Goal: Information Seeking & Learning: Learn about a topic

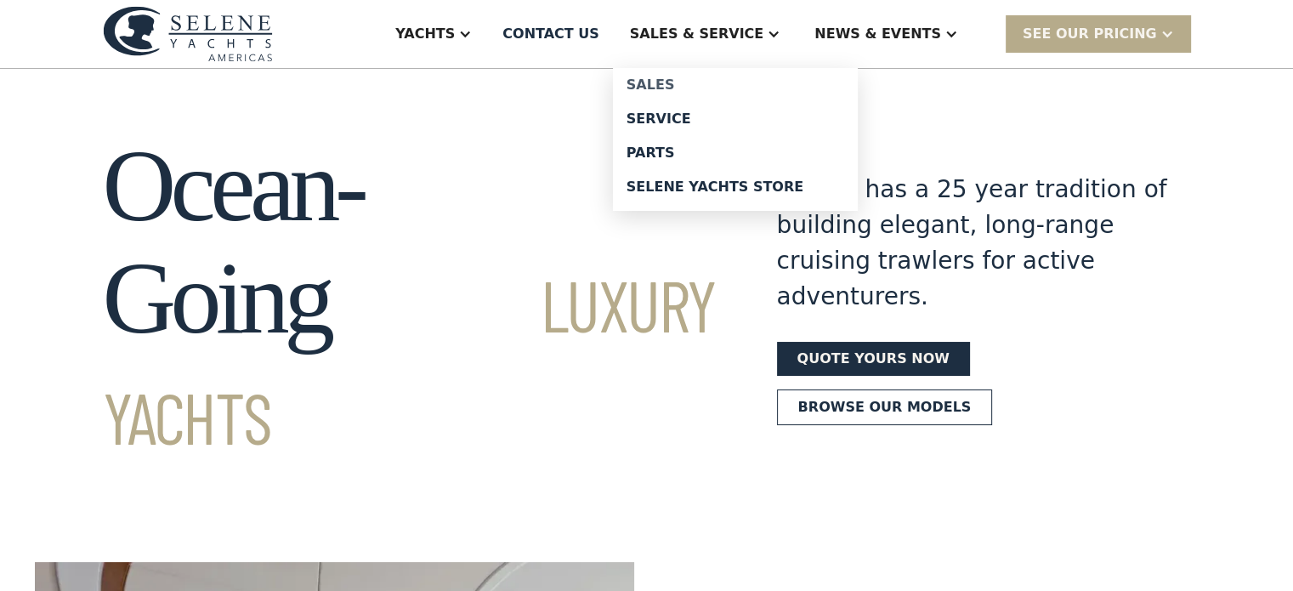
click at [728, 84] on div "Sales" at bounding box center [736, 85] width 218 height 14
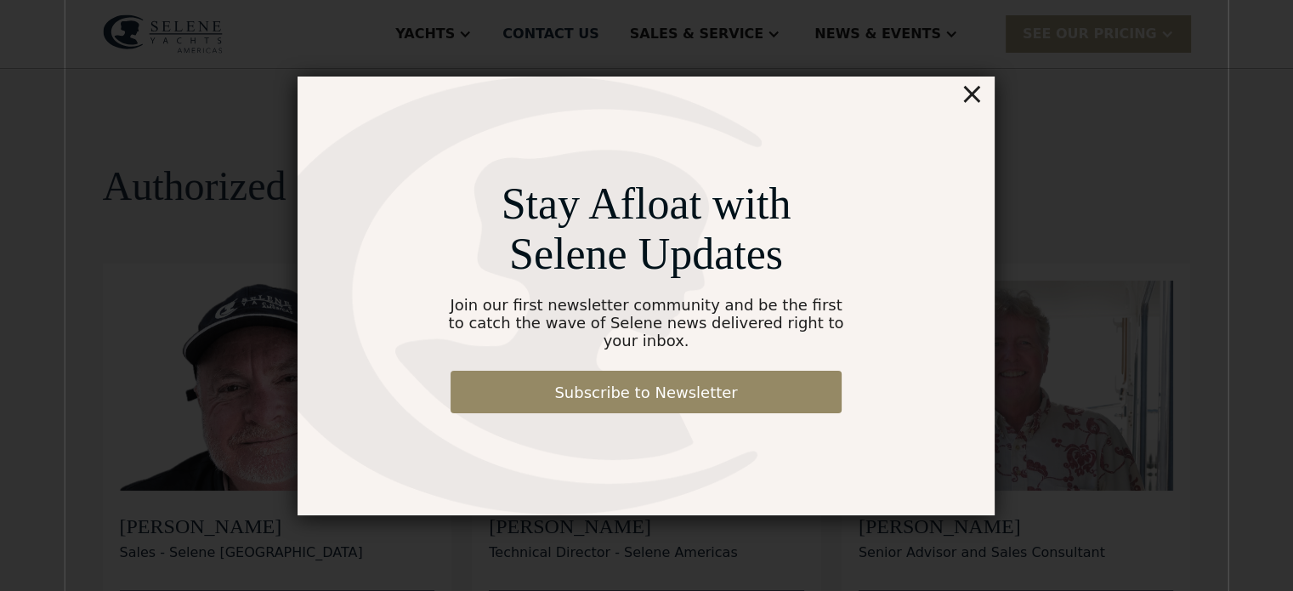
drag, startPoint x: 979, startPoint y: 106, endPoint x: 970, endPoint y: 105, distance: 8.7
click at [974, 105] on div "×" at bounding box center [972, 94] width 25 height 34
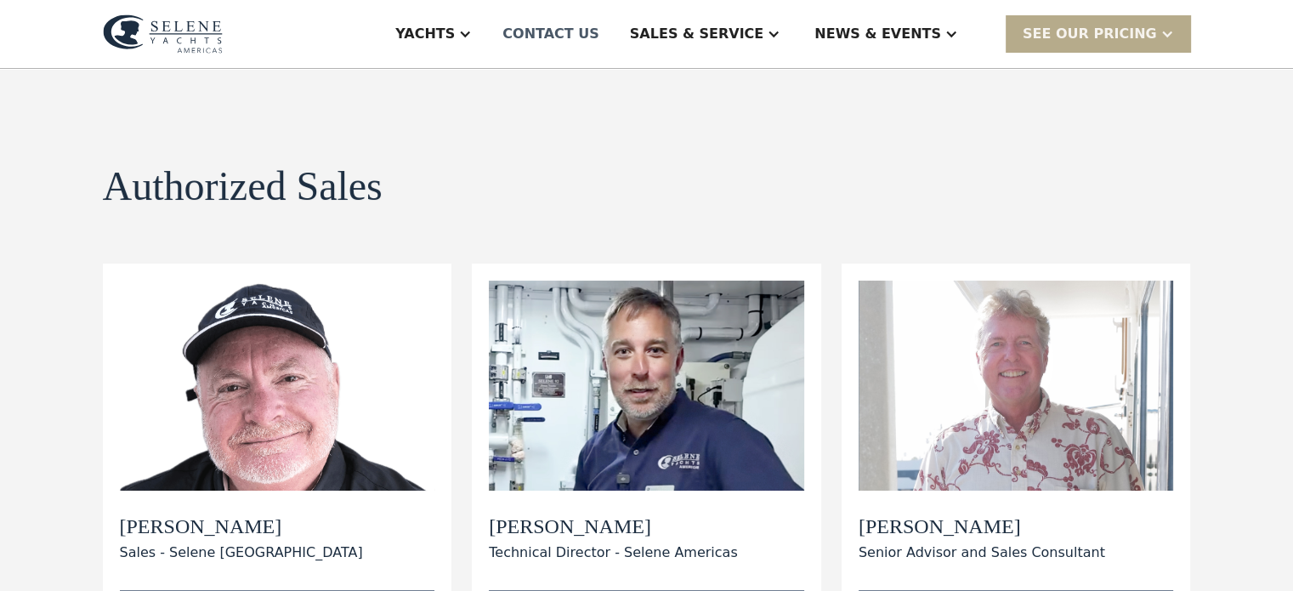
click at [599, 28] on div "Contact US" at bounding box center [551, 34] width 97 height 20
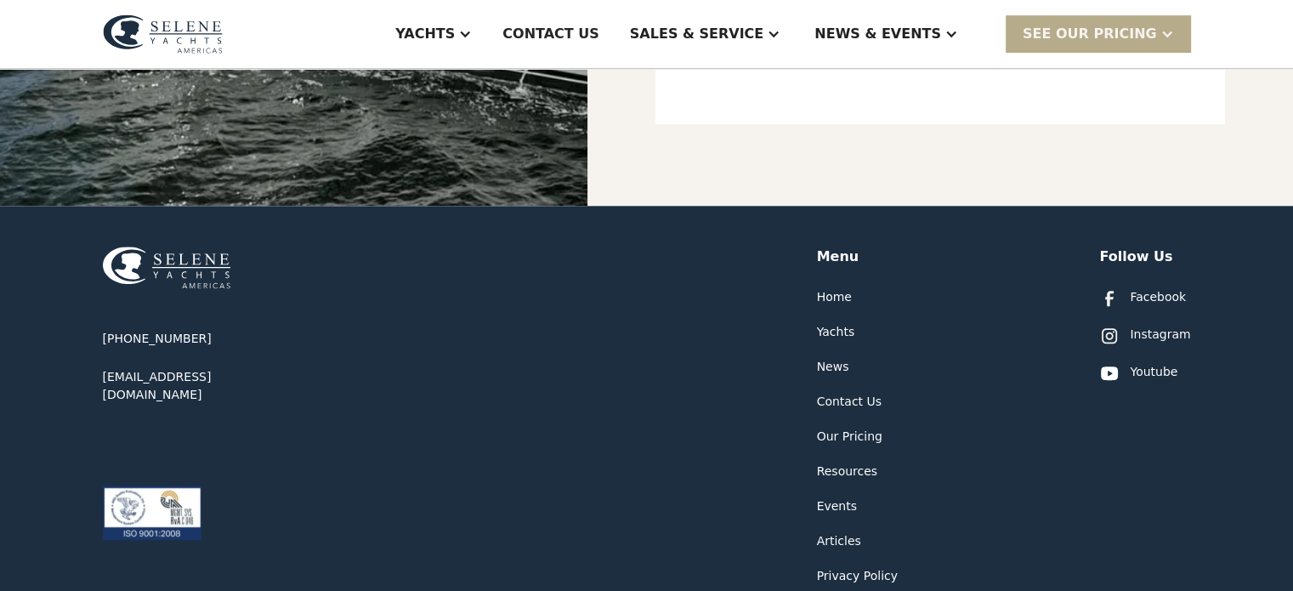
scroll to position [850, 0]
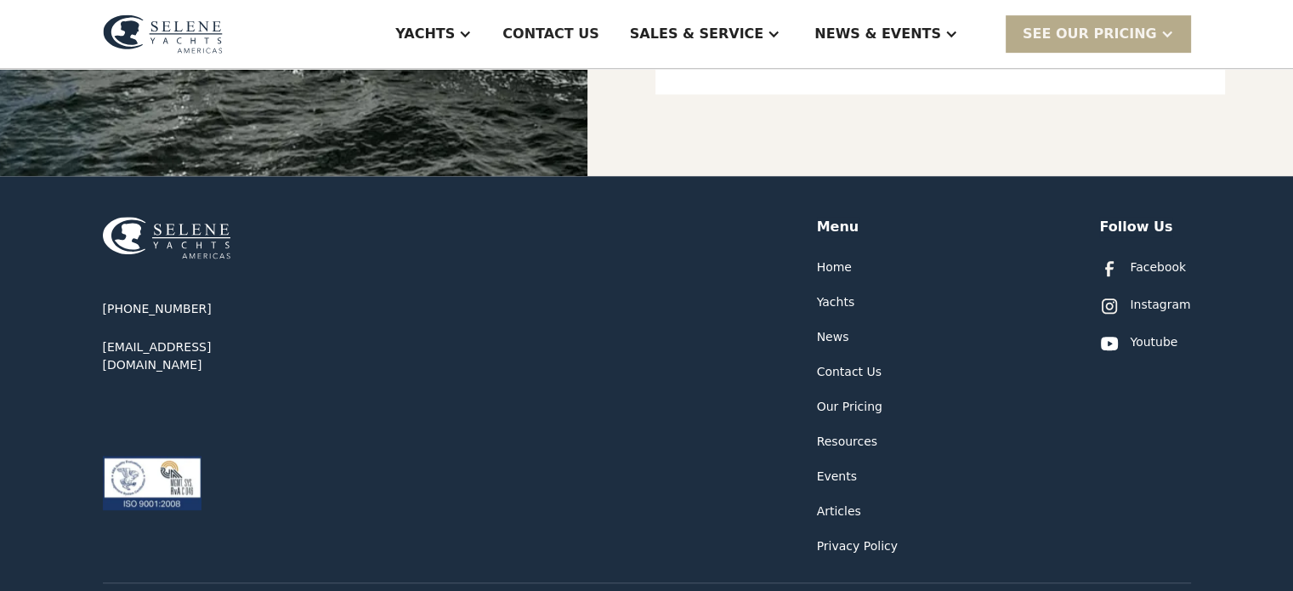
click at [858, 404] on div "Our Pricing" at bounding box center [849, 407] width 65 height 18
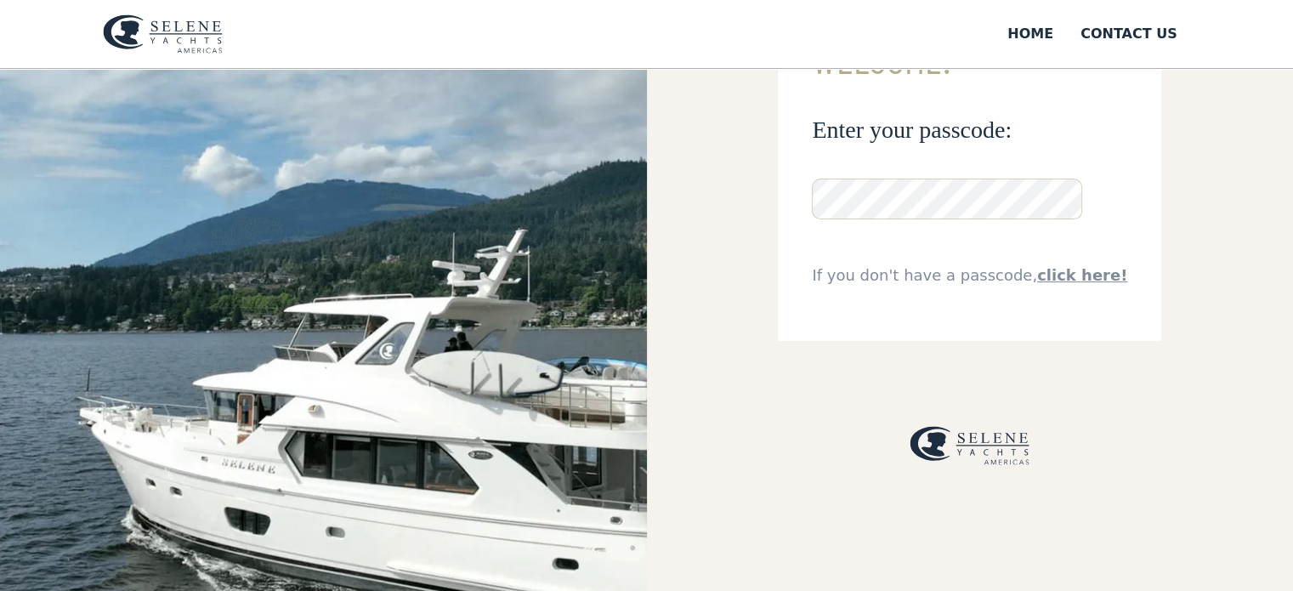
scroll to position [170, 0]
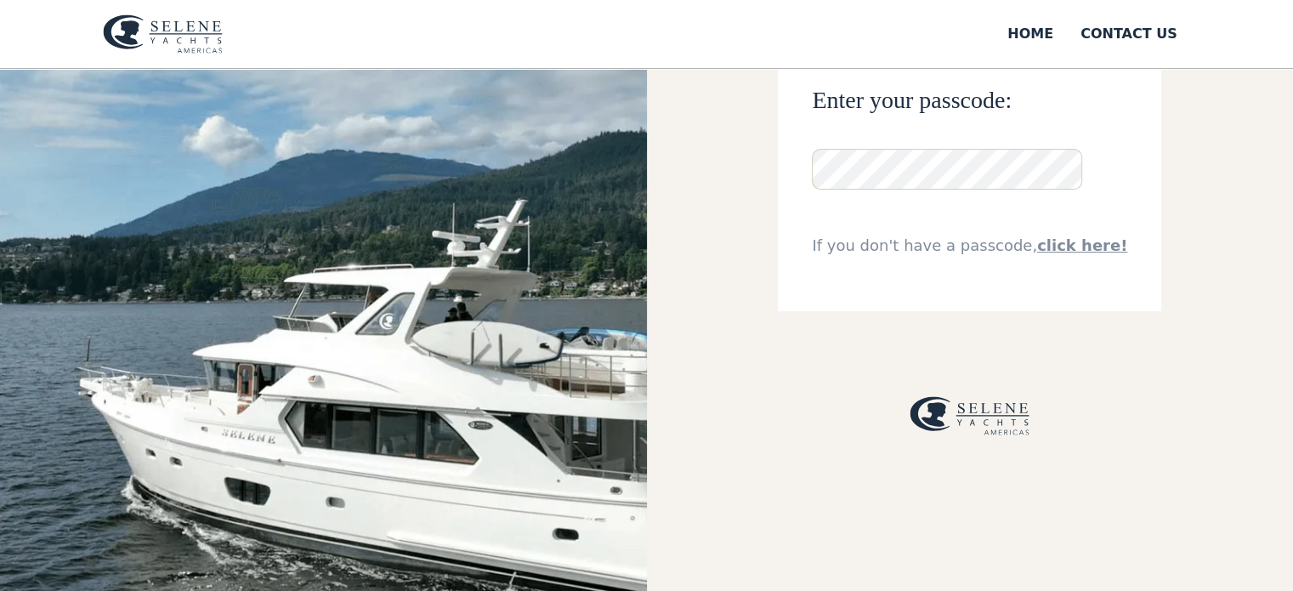
click at [1065, 239] on link "click here!" at bounding box center [1082, 245] width 90 height 18
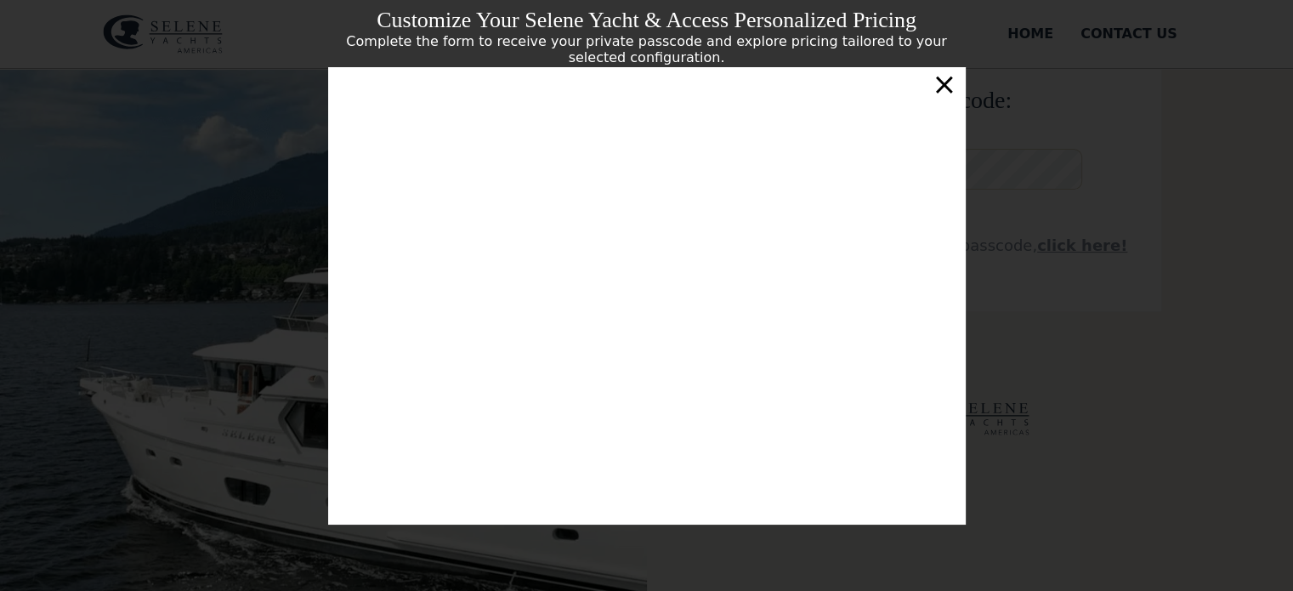
click at [946, 91] on div "×" at bounding box center [944, 84] width 25 height 34
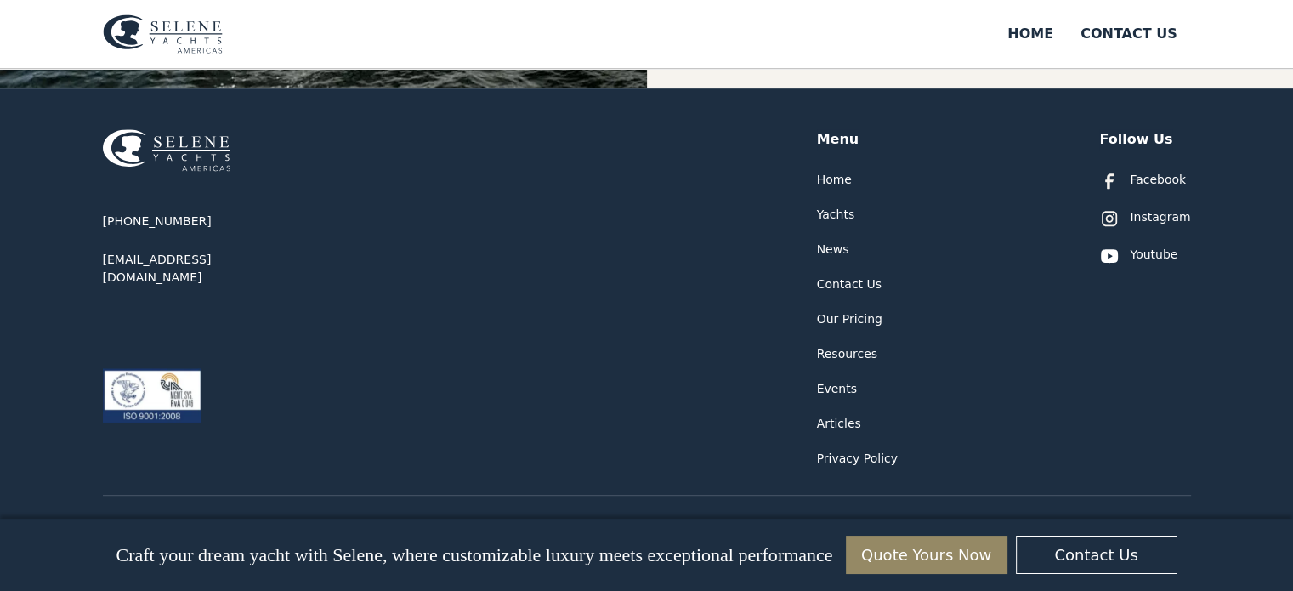
scroll to position [770, 0]
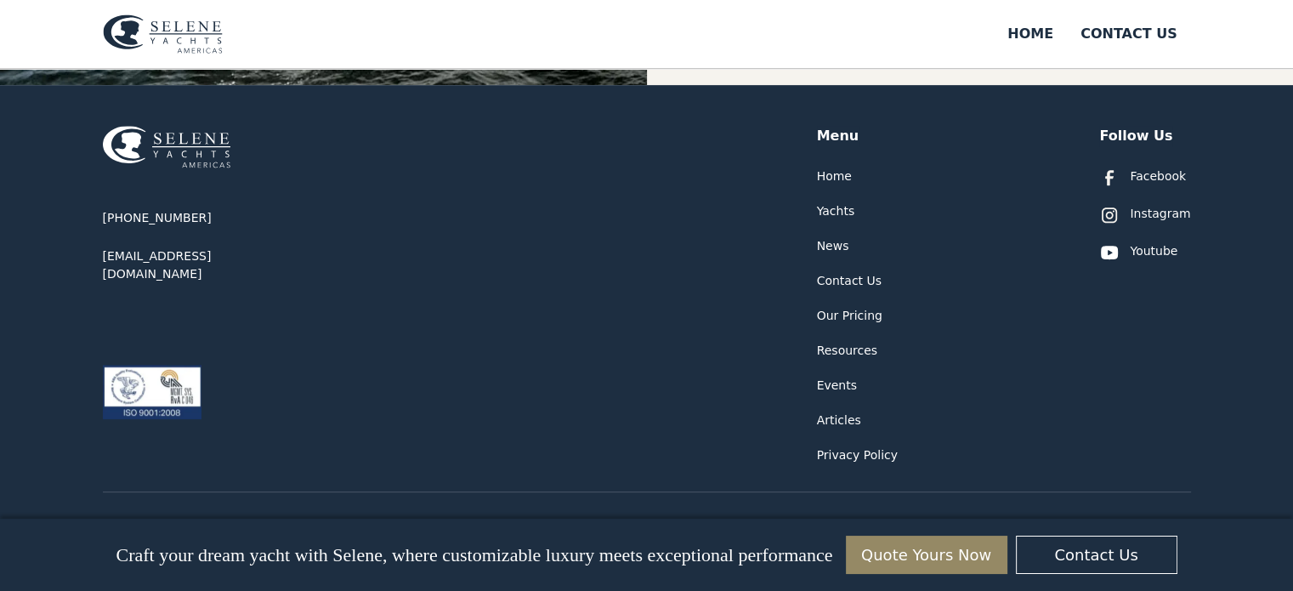
click at [831, 272] on div "Contact Us" at bounding box center [849, 281] width 65 height 18
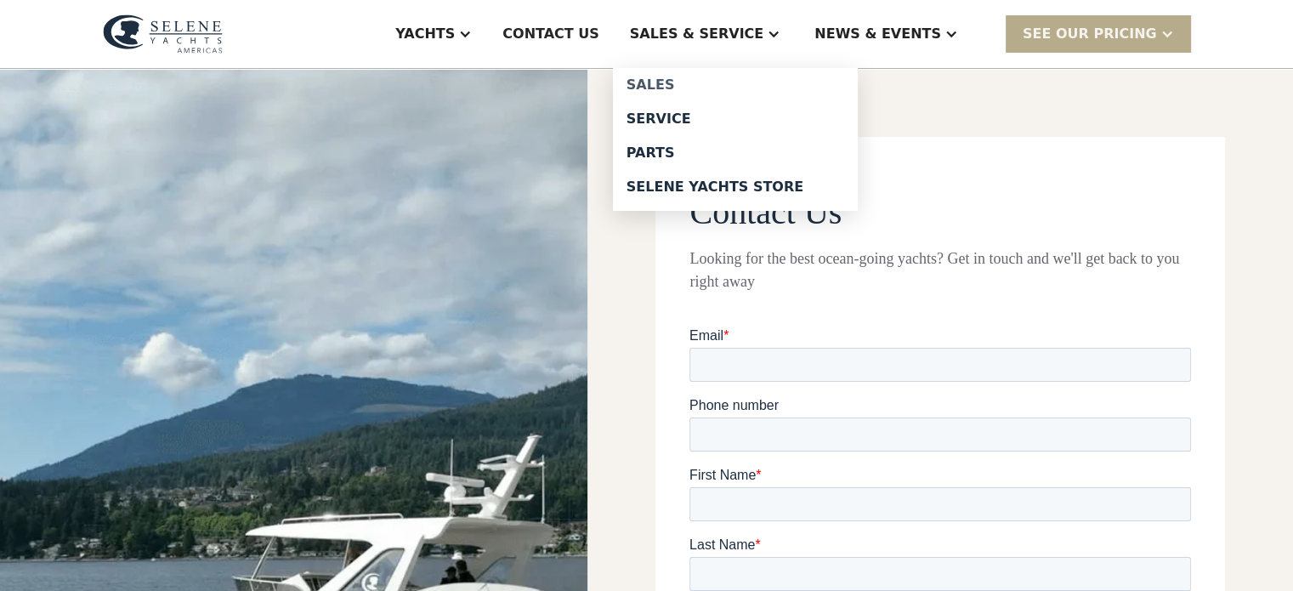
click at [717, 84] on div "Sales" at bounding box center [736, 85] width 218 height 14
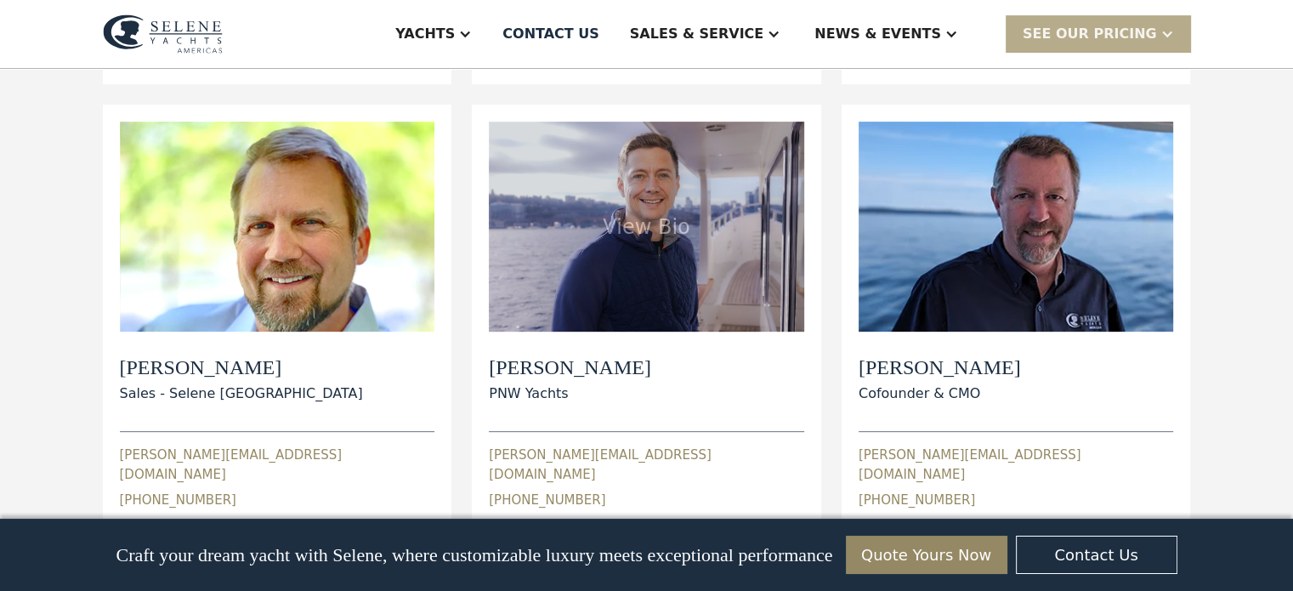
scroll to position [935, 0]
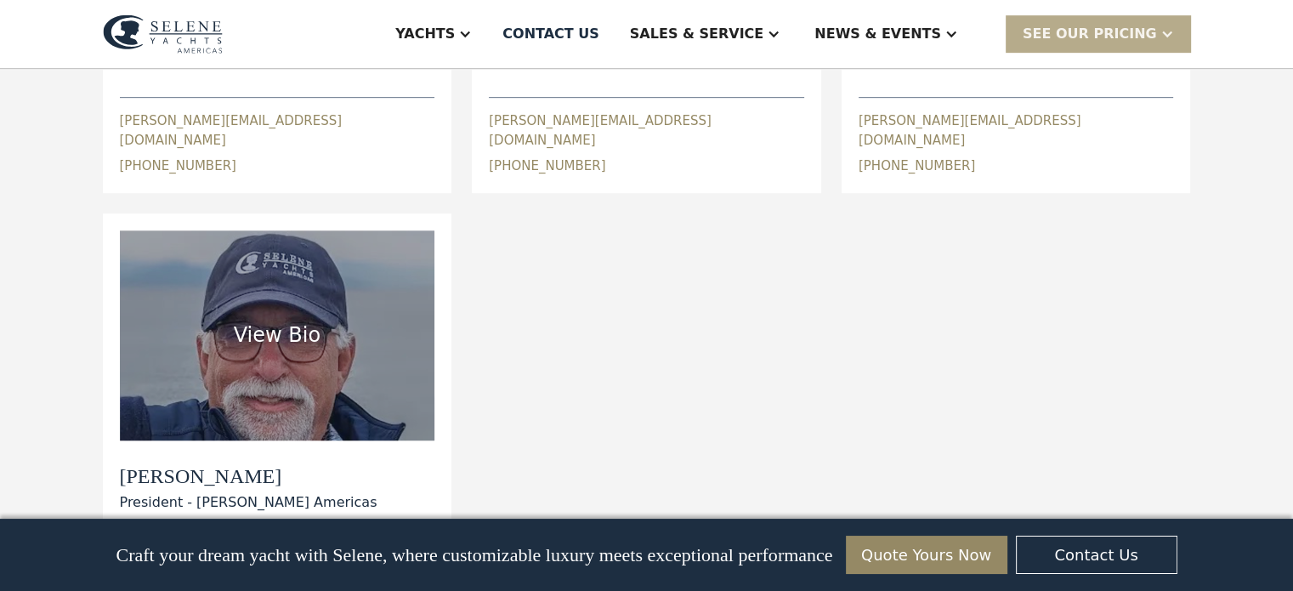
click at [275, 327] on div "View Bio" at bounding box center [277, 335] width 315 height 210
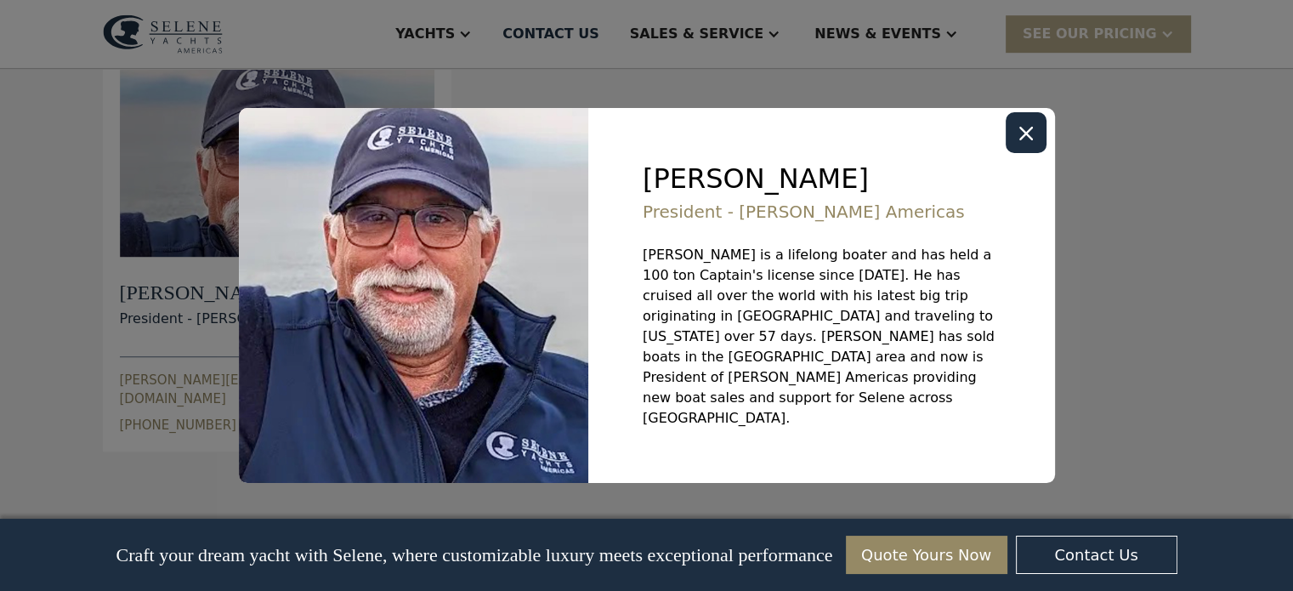
scroll to position [1020, 0]
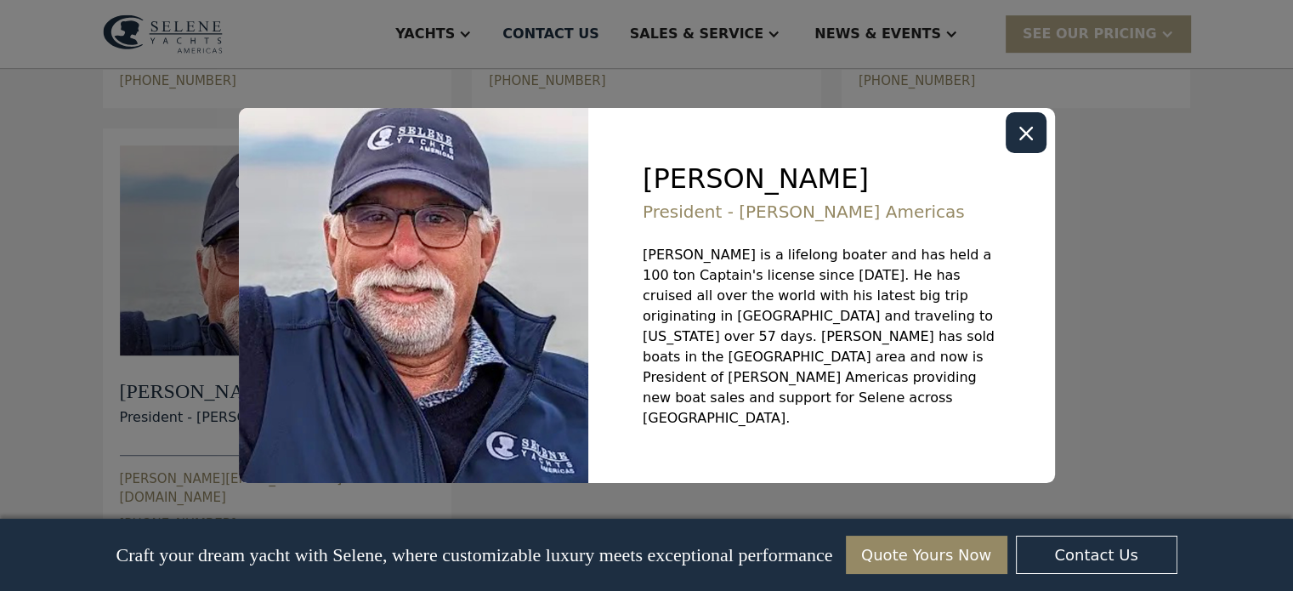
click at [1010, 153] on div "Close modal" at bounding box center [1026, 132] width 41 height 41
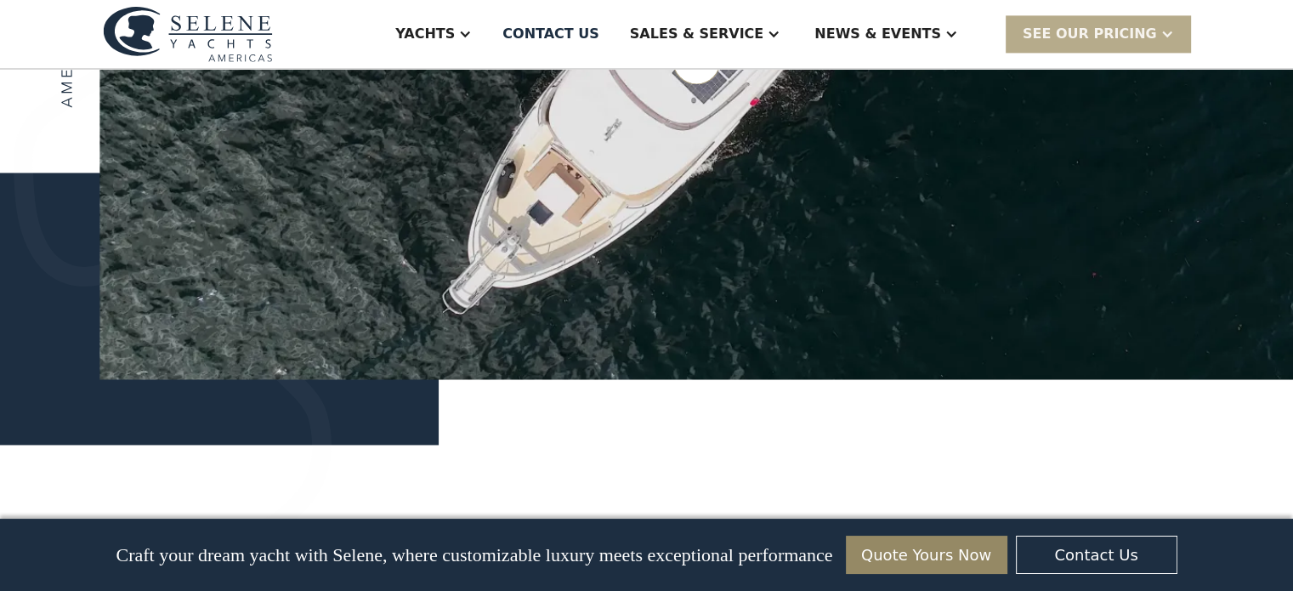
scroll to position [2551, 0]
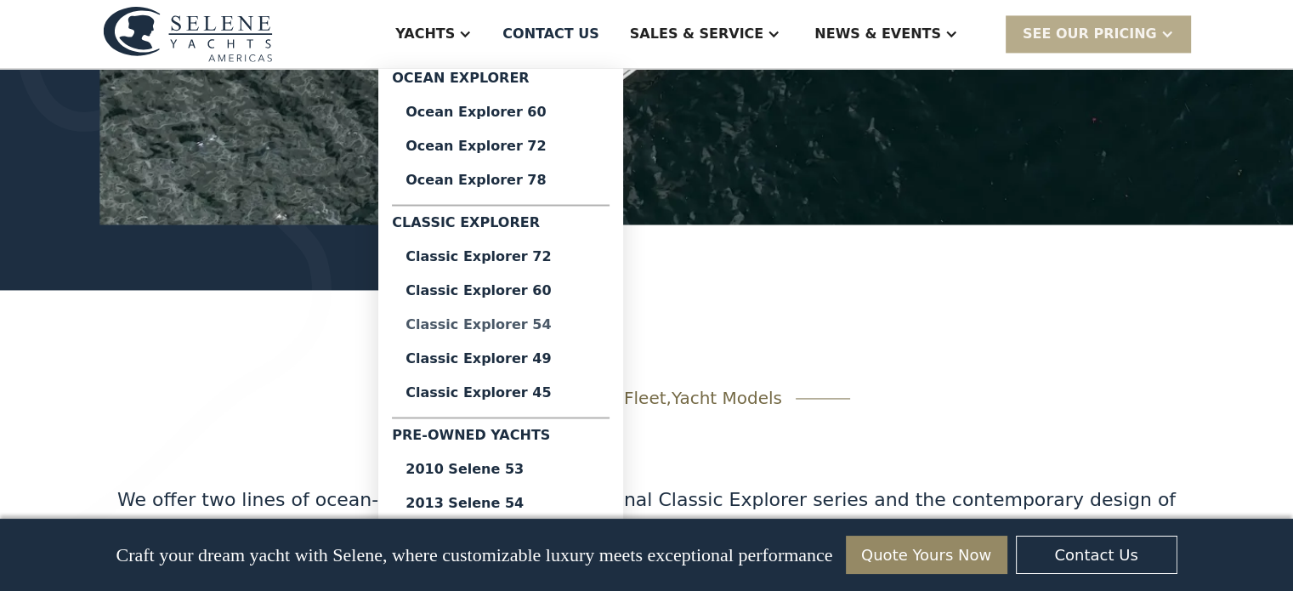
click at [571, 322] on div "Classic Explorer 54" at bounding box center [501, 325] width 190 height 14
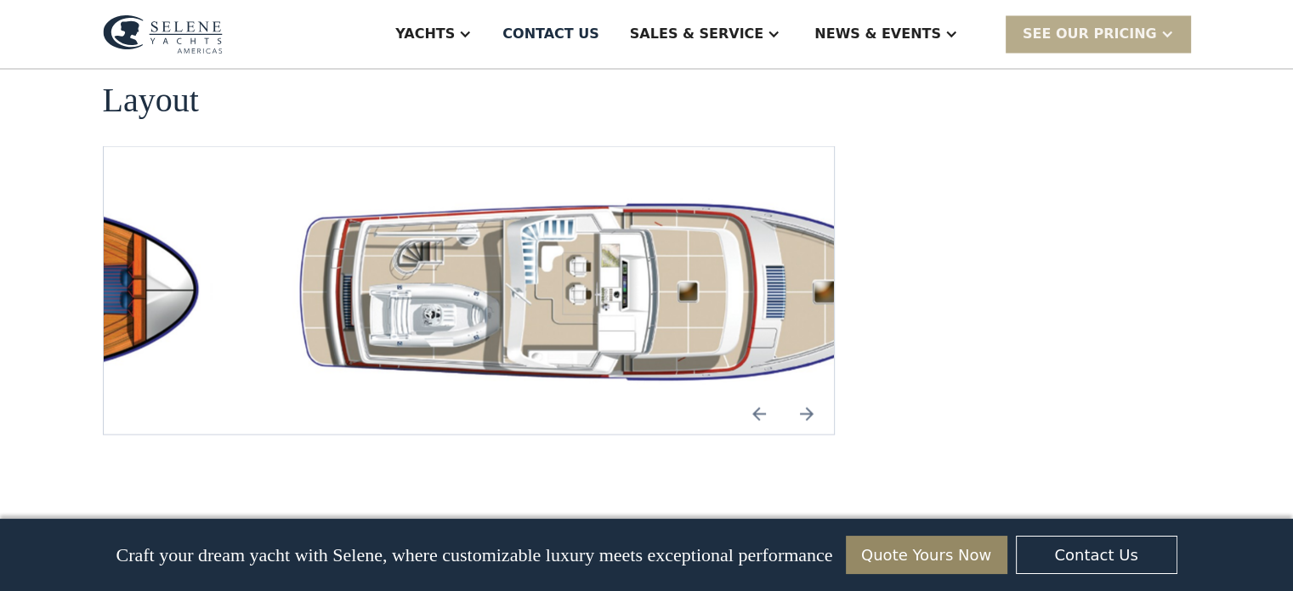
scroll to position [3145, 0]
click at [758, 392] on img "Previous slide" at bounding box center [759, 412] width 41 height 41
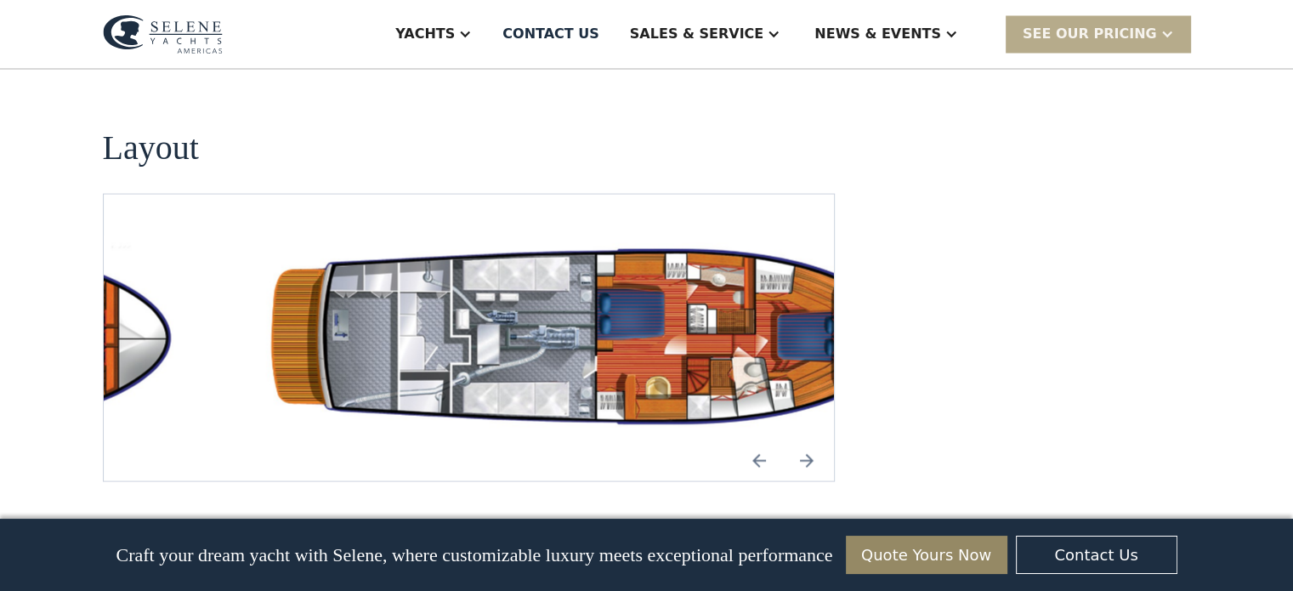
scroll to position [3061, 0]
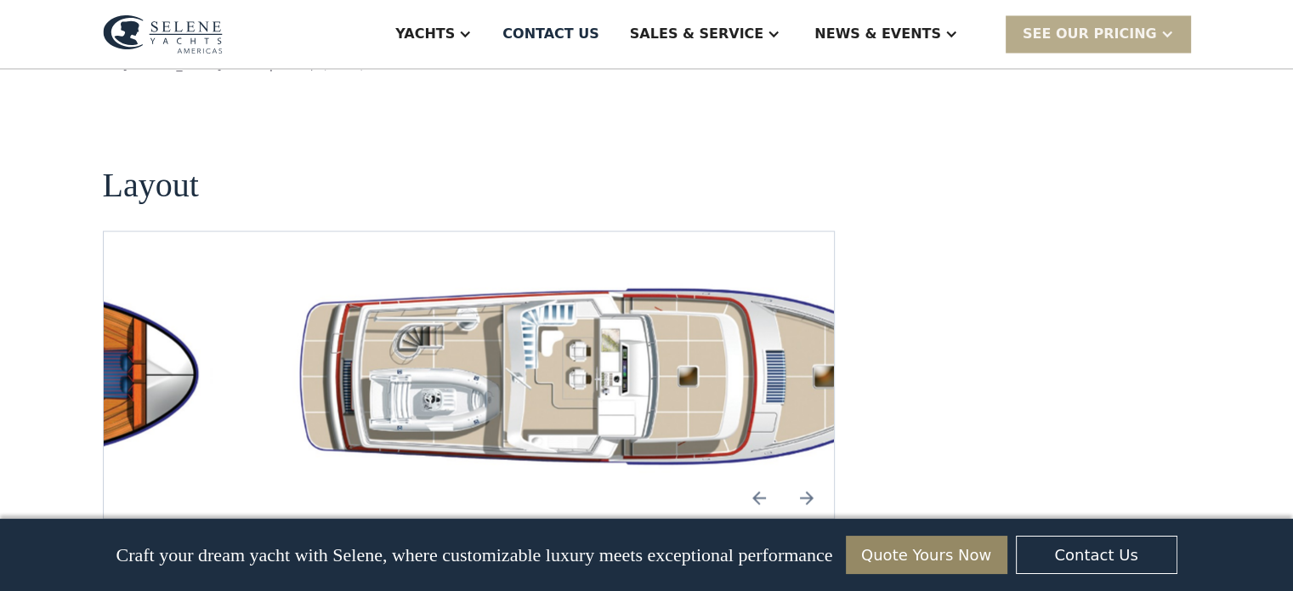
click at [758, 477] on img "Previous slide" at bounding box center [759, 497] width 41 height 41
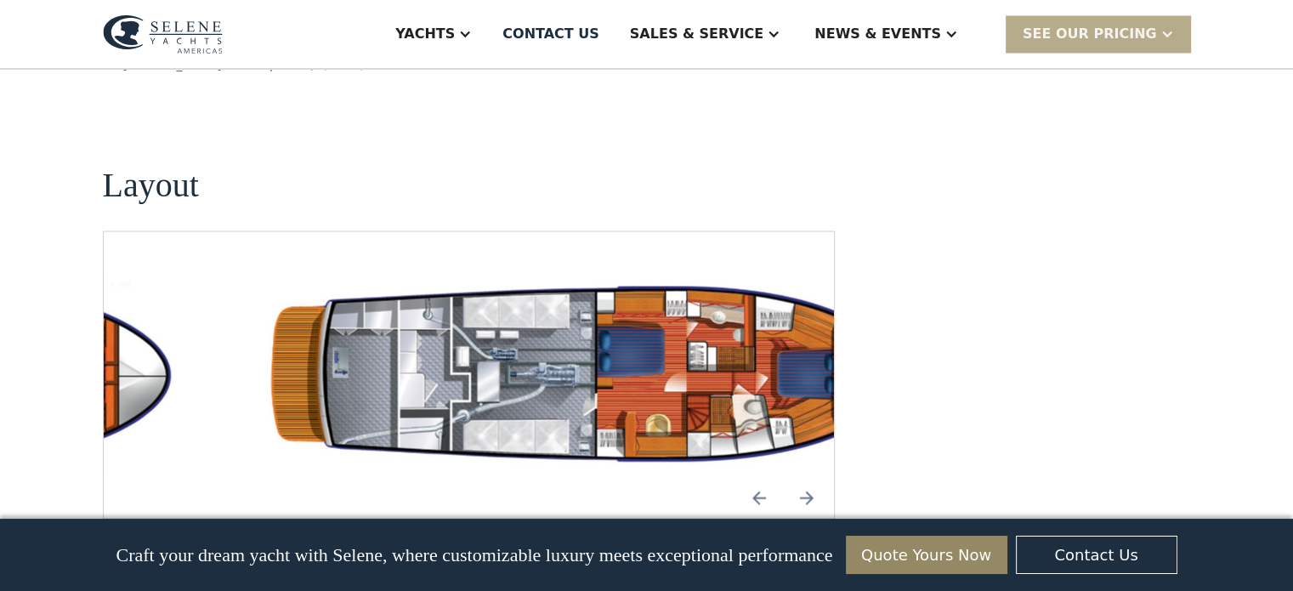
click at [758, 477] on img "Previous slide" at bounding box center [759, 497] width 41 height 41
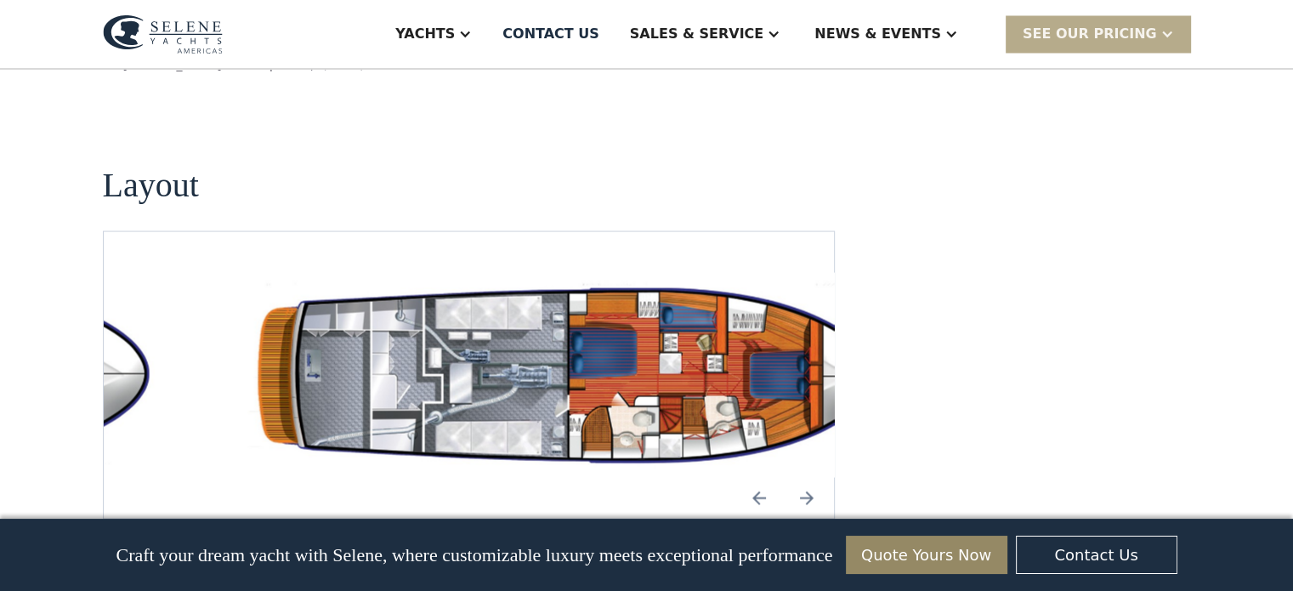
click at [809, 477] on img "Next slide" at bounding box center [807, 497] width 41 height 41
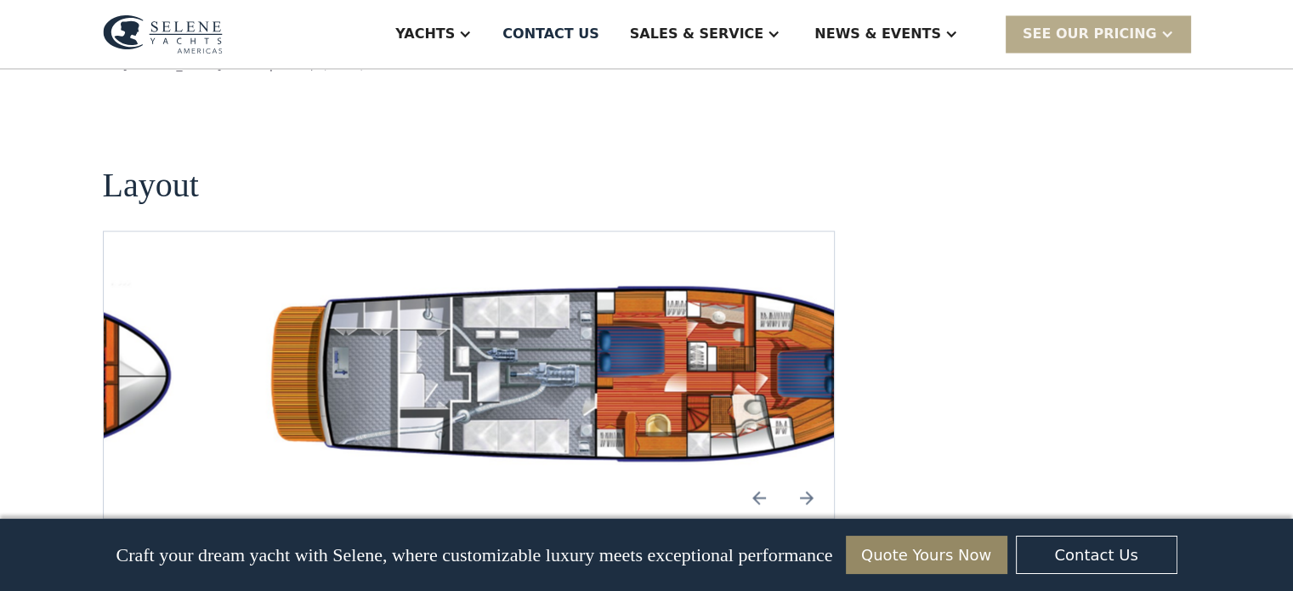
click at [780, 477] on div at bounding box center [783, 497] width 88 height 41
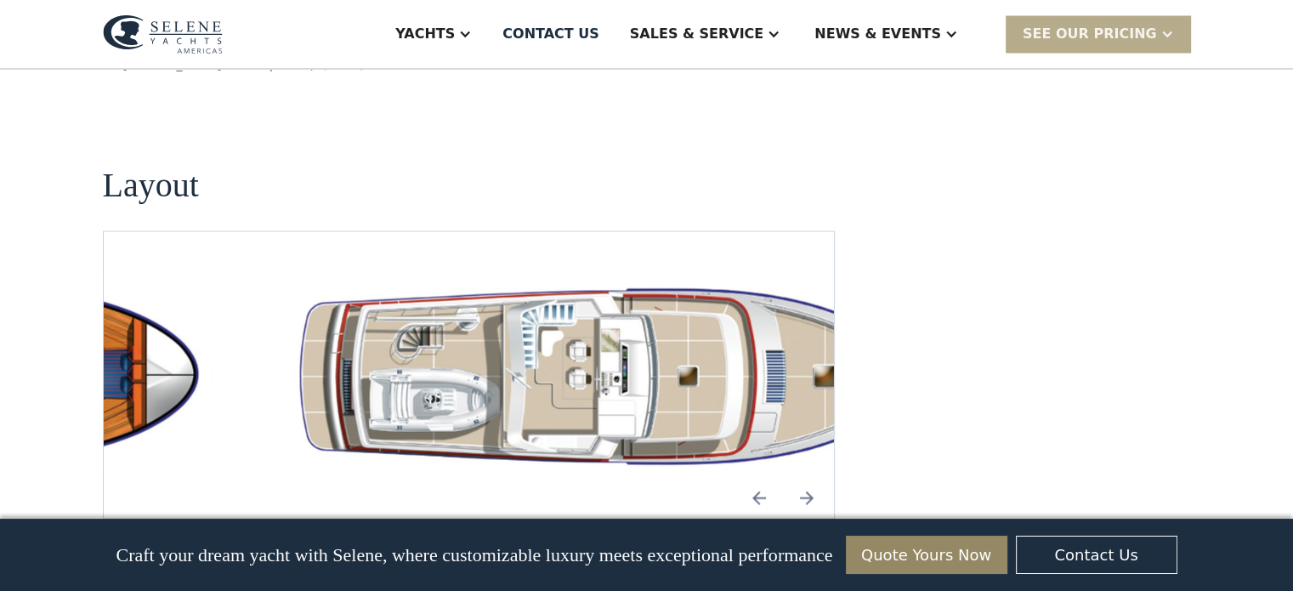
click at [759, 477] on img "Previous slide" at bounding box center [759, 497] width 41 height 41
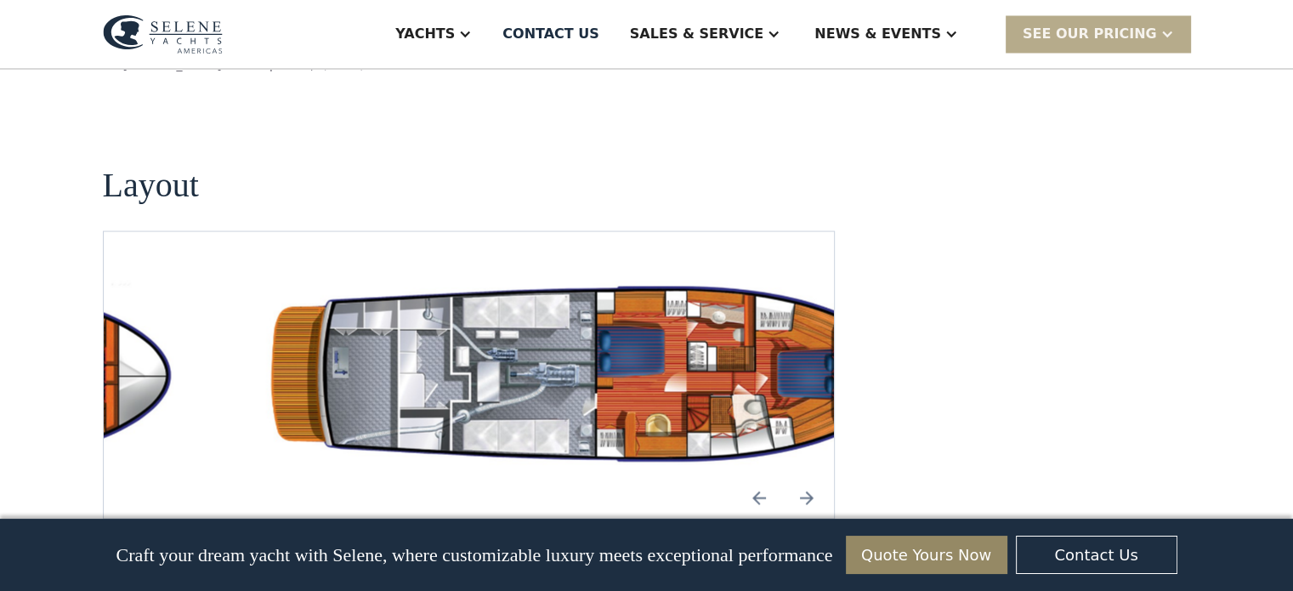
click at [759, 477] on img "Previous slide" at bounding box center [759, 497] width 41 height 41
click at [809, 477] on img "Next slide" at bounding box center [807, 497] width 41 height 41
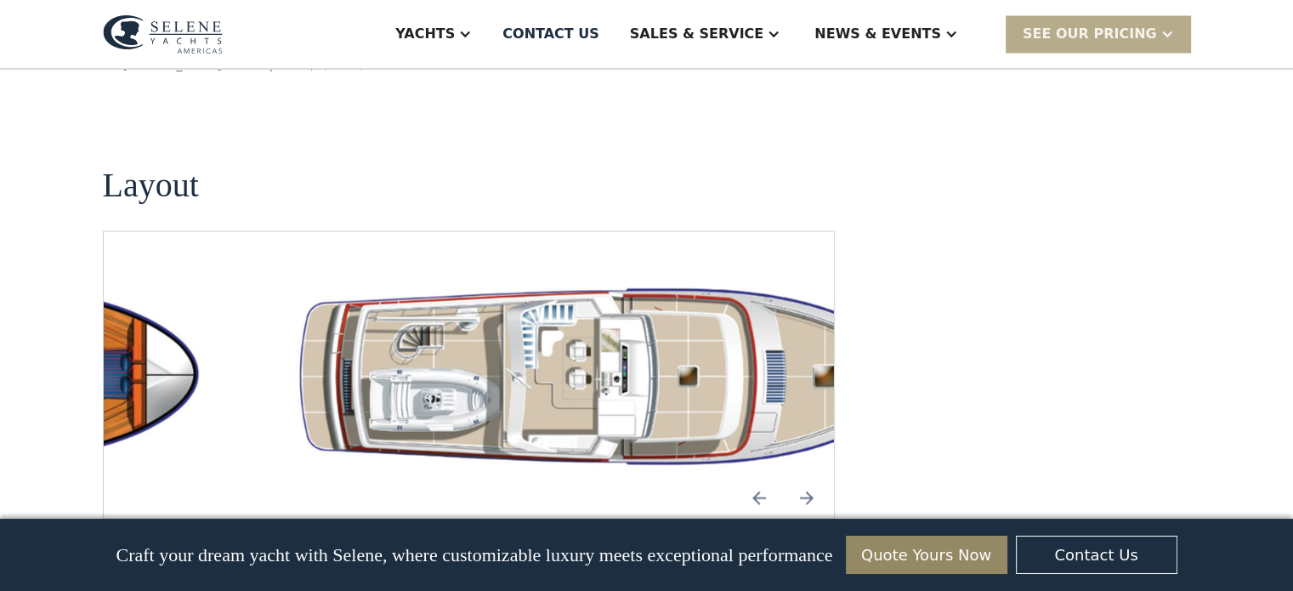
click at [809, 477] on img "Next slide" at bounding box center [807, 497] width 41 height 41
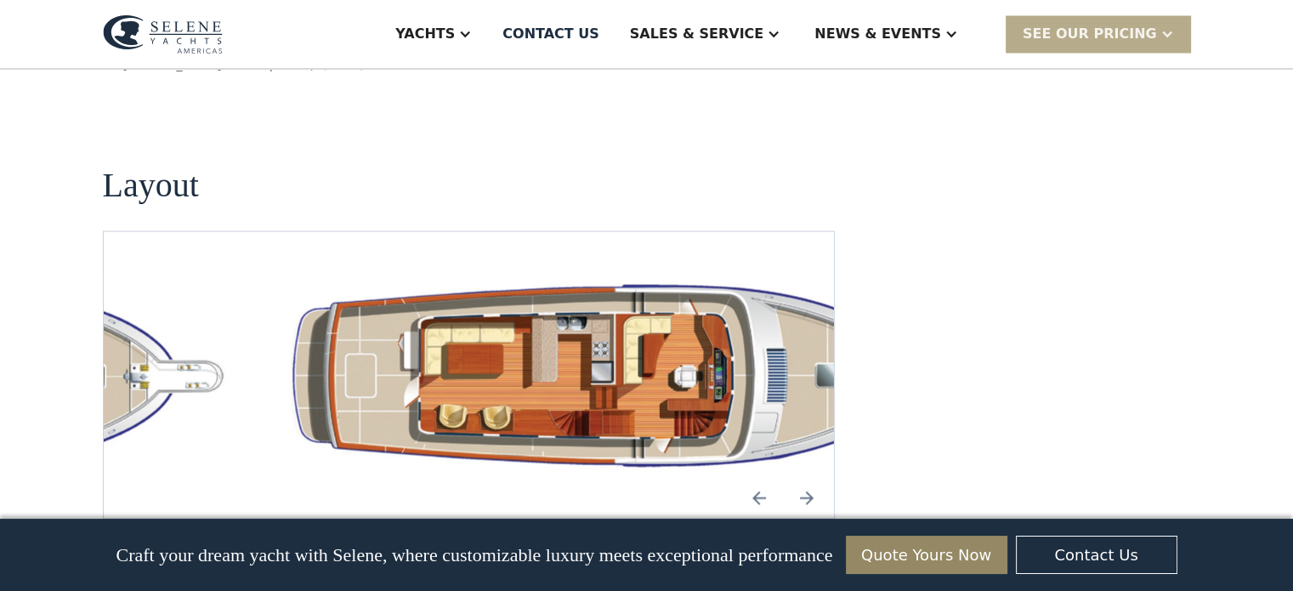
click at [809, 477] on img "Next slide" at bounding box center [807, 497] width 41 height 41
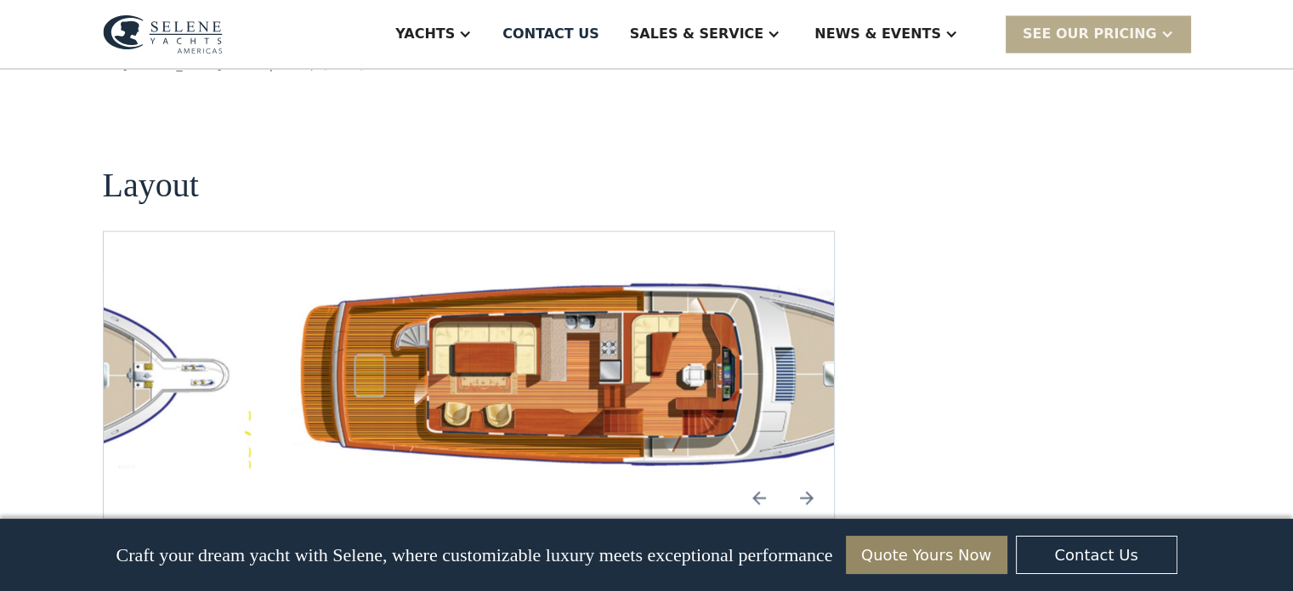
click at [809, 477] on img "Next slide" at bounding box center [807, 497] width 41 height 41
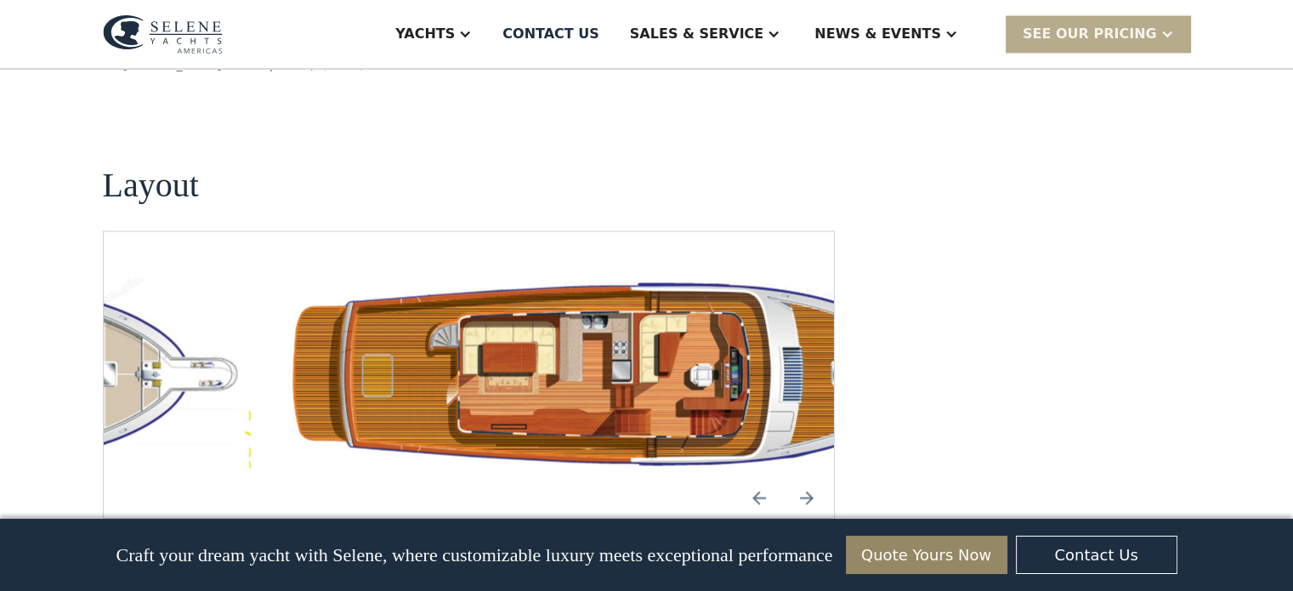
click at [752, 477] on img "Previous slide" at bounding box center [759, 497] width 41 height 41
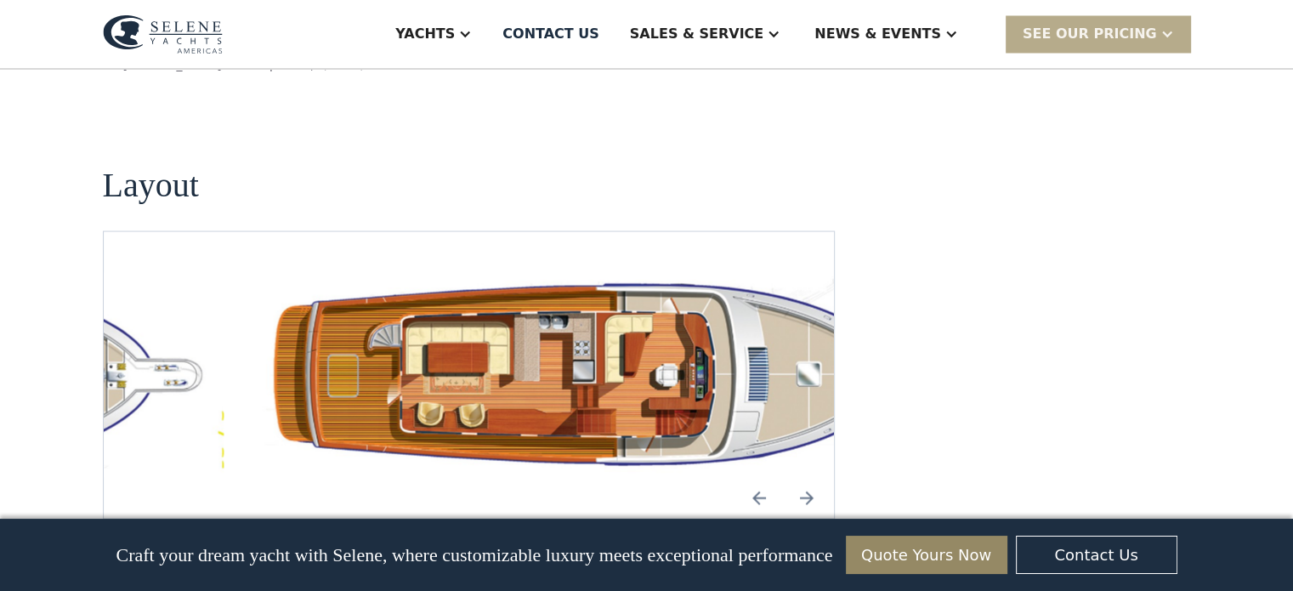
click at [804, 477] on img "Next slide" at bounding box center [807, 497] width 41 height 41
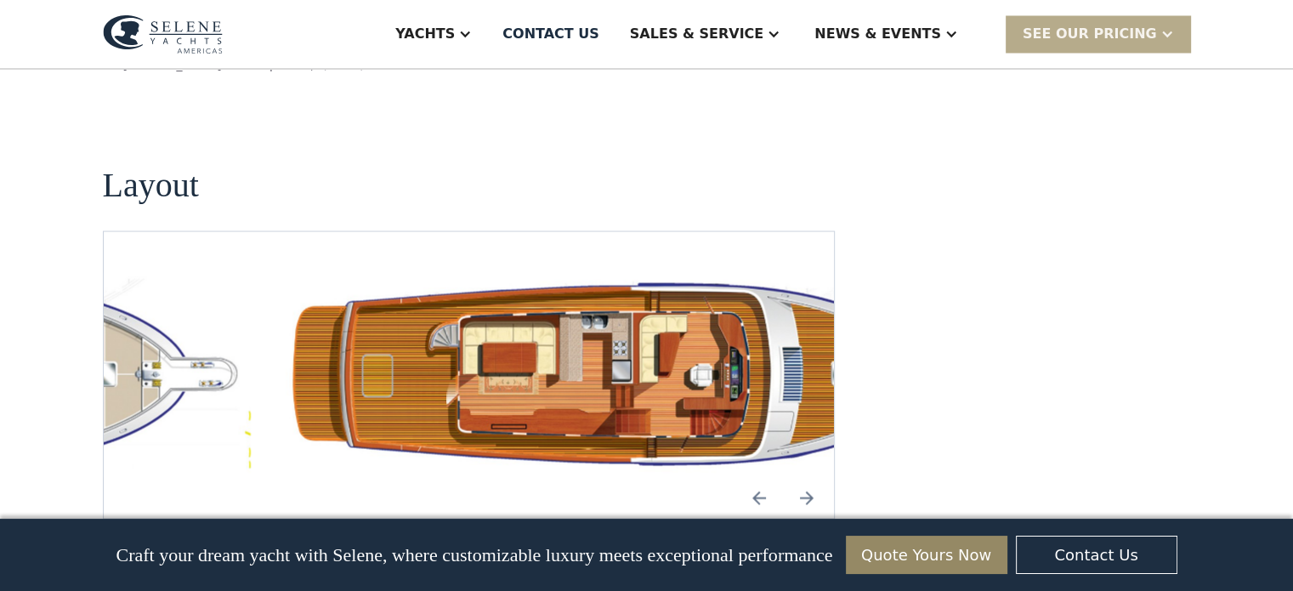
click at [758, 477] on img "Previous slide" at bounding box center [759, 497] width 41 height 41
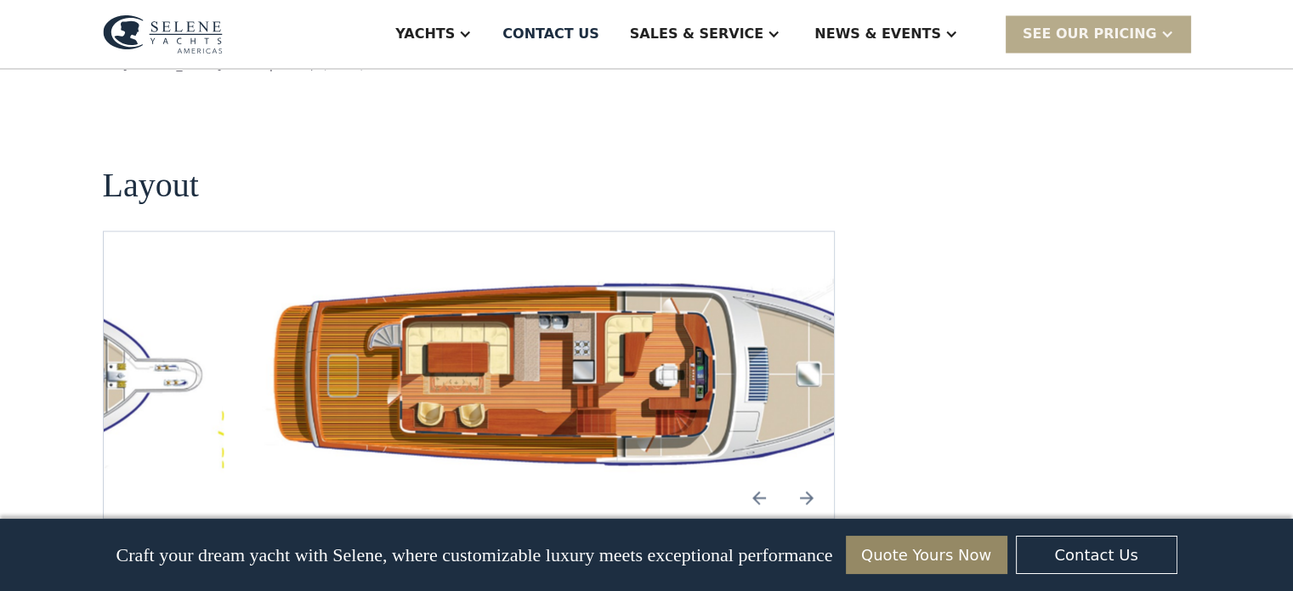
click at [806, 477] on img "Next slide" at bounding box center [807, 497] width 41 height 41
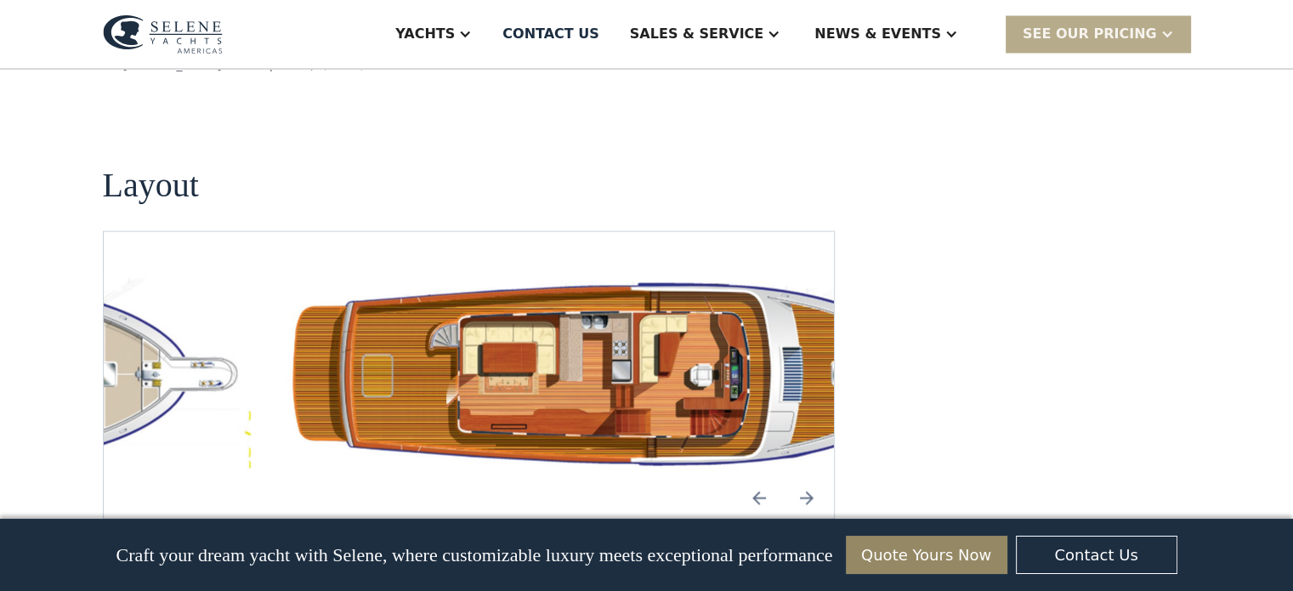
click at [806, 477] on img "Next slide" at bounding box center [807, 497] width 41 height 41
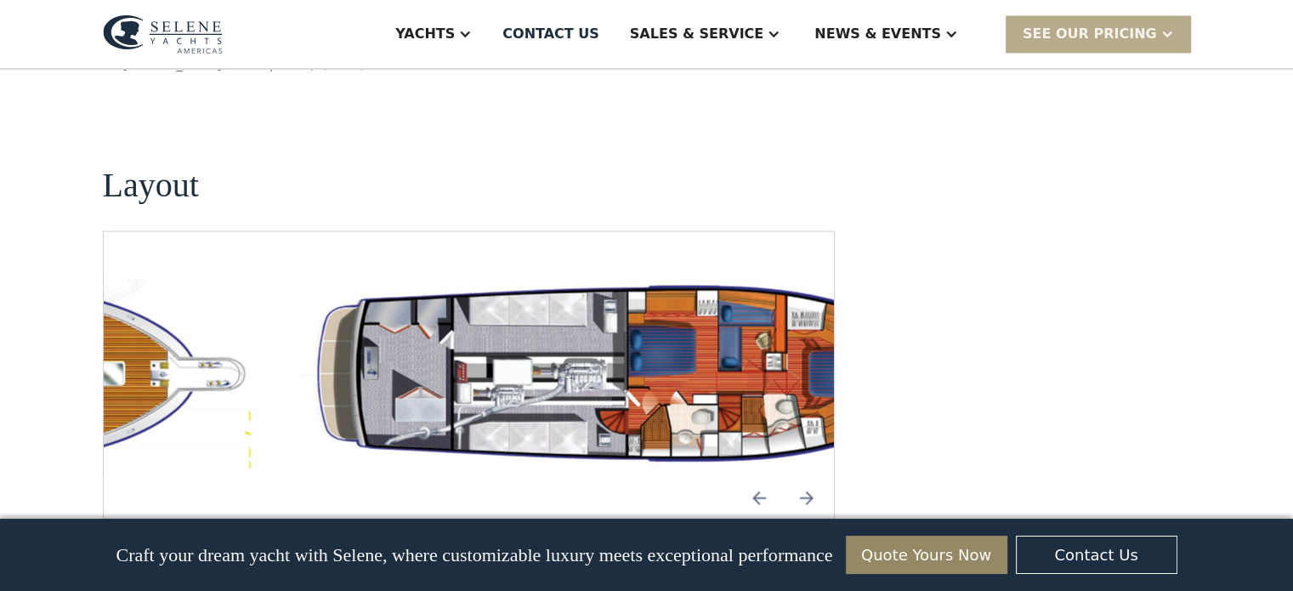
click at [806, 477] on img "Next slide" at bounding box center [807, 497] width 41 height 41
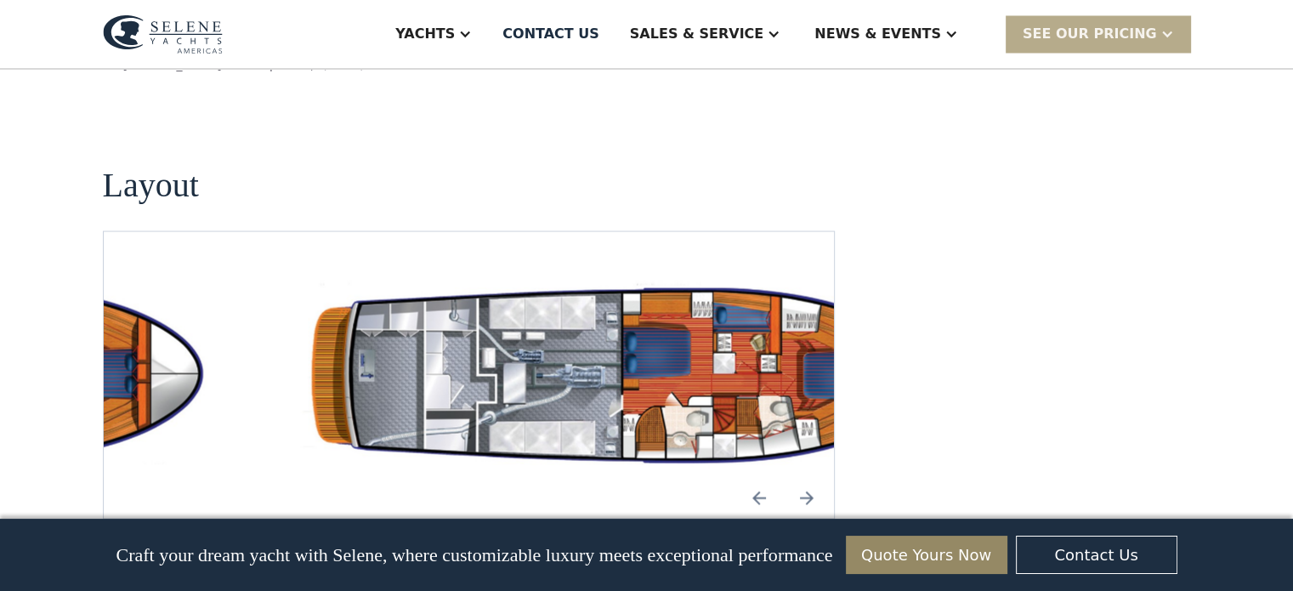
click at [806, 477] on img "Next slide" at bounding box center [807, 497] width 41 height 41
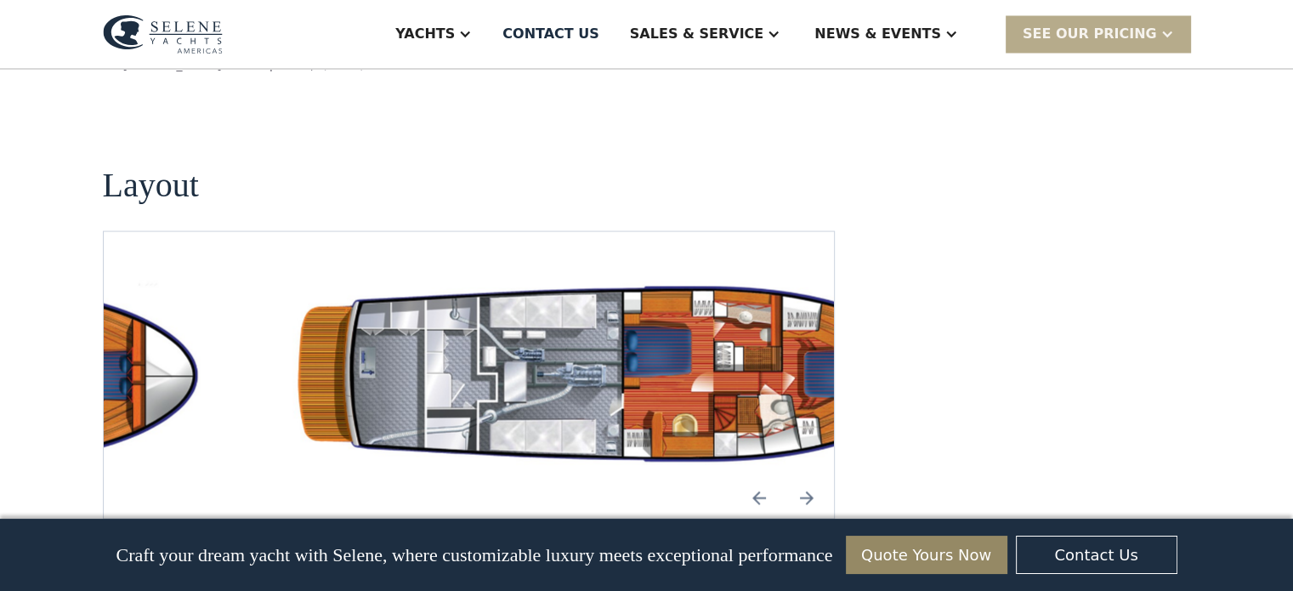
click at [806, 477] on img "Next slide" at bounding box center [807, 497] width 41 height 41
click at [748, 477] on img "Previous slide" at bounding box center [759, 497] width 41 height 41
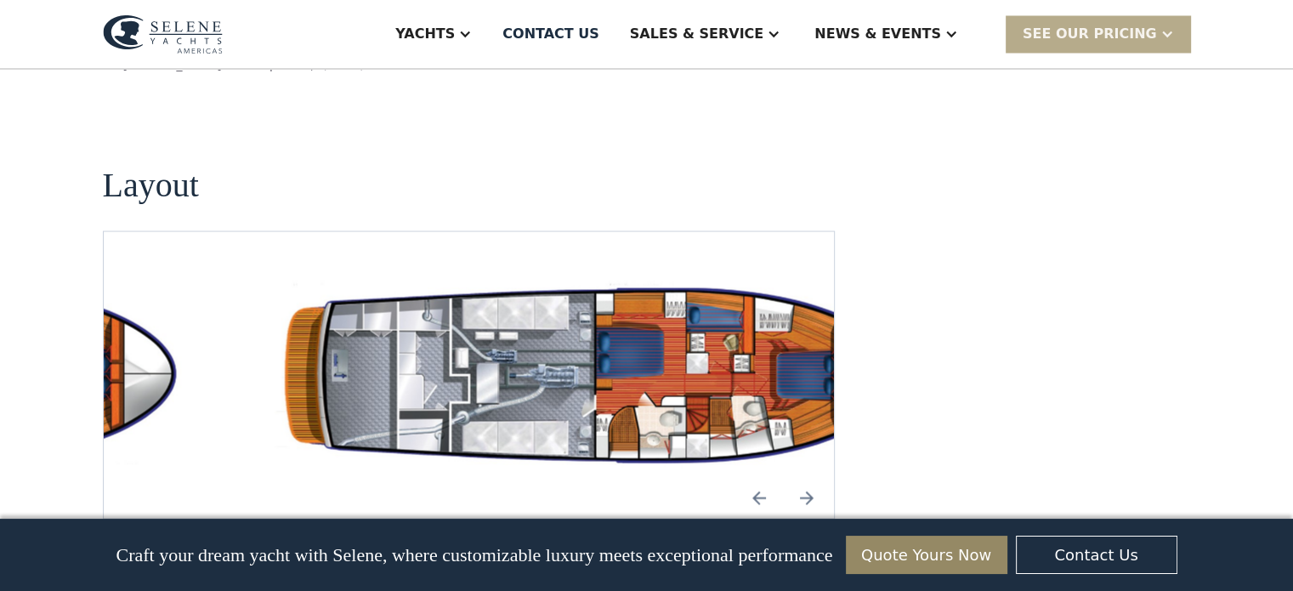
click at [804, 477] on img "Next slide" at bounding box center [807, 497] width 41 height 41
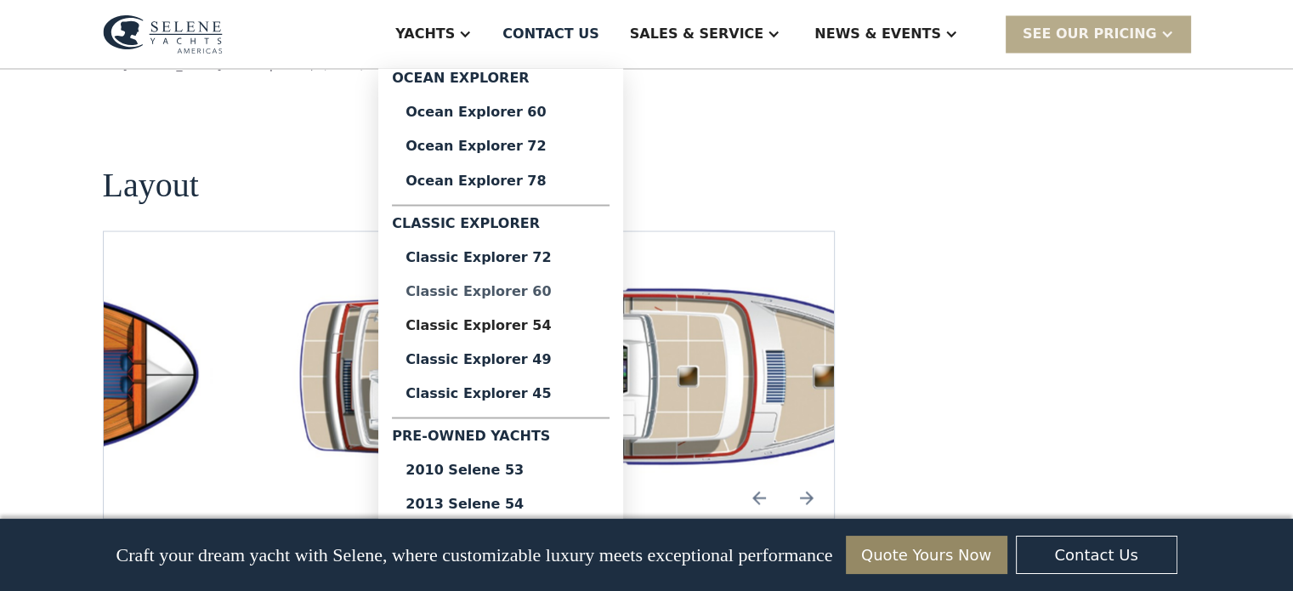
click at [561, 287] on div "Classic Explorer 60" at bounding box center [501, 291] width 190 height 14
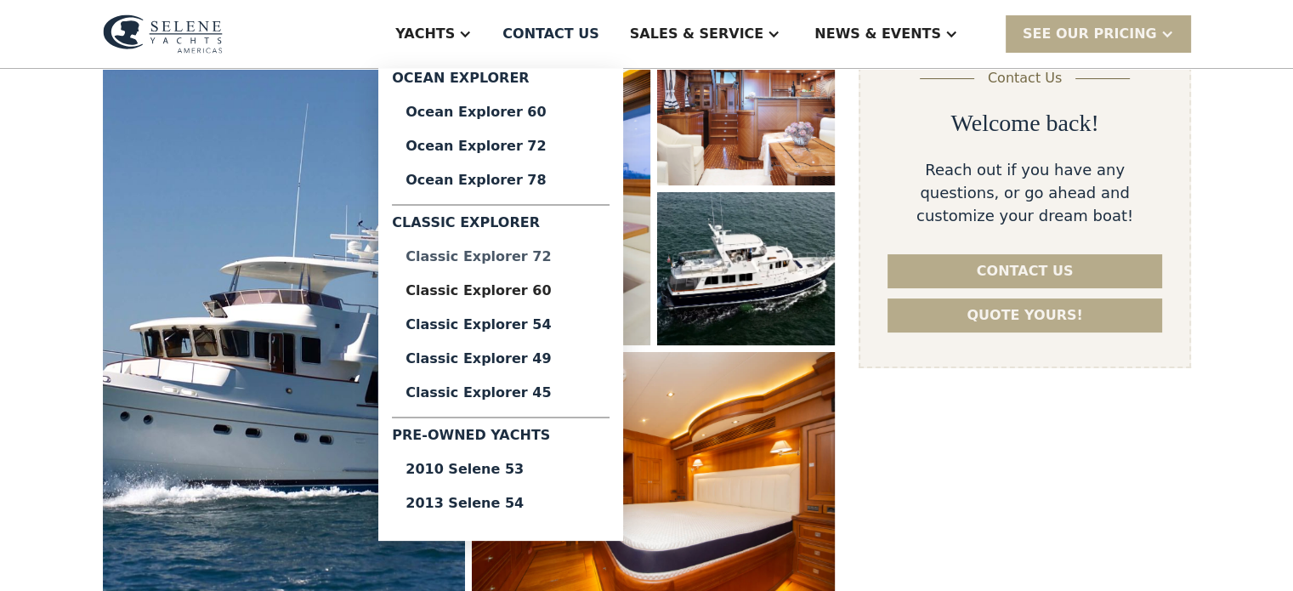
scroll to position [255, 0]
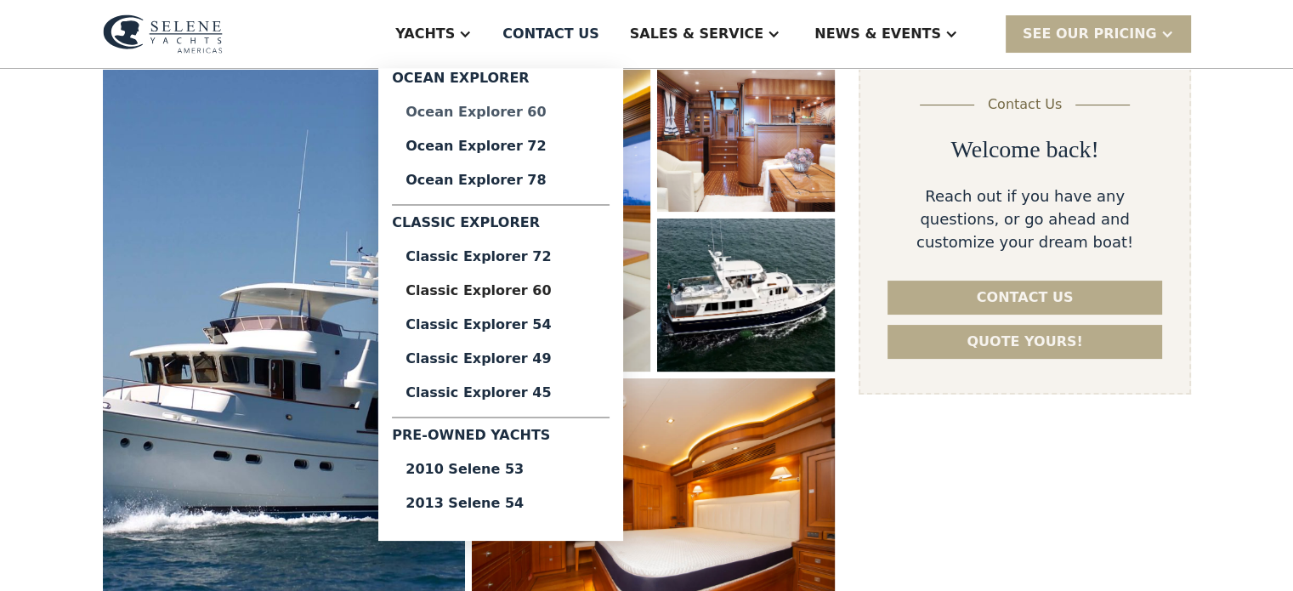
click at [549, 114] on div "Ocean Explorer 60" at bounding box center [501, 112] width 190 height 14
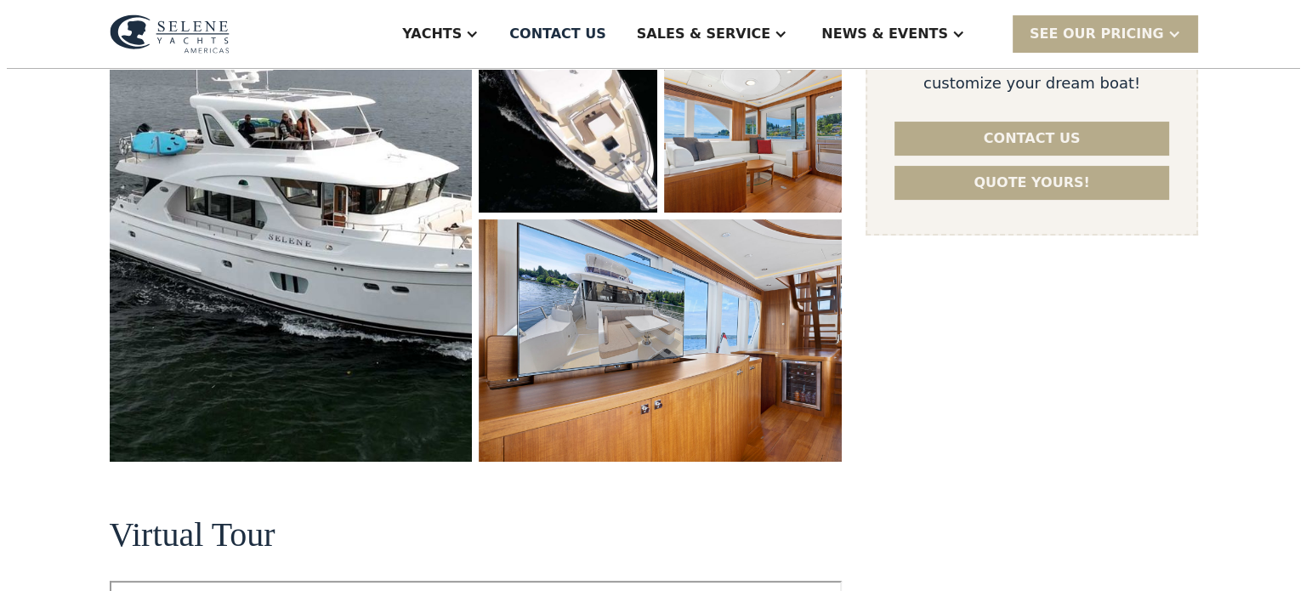
scroll to position [425, 0]
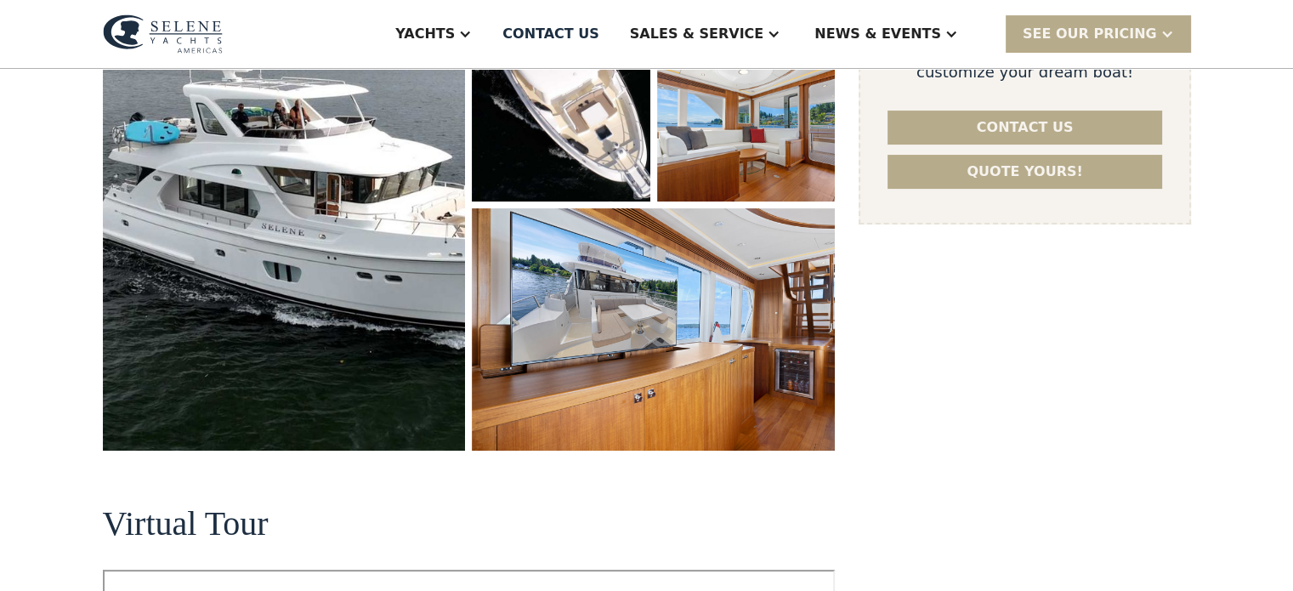
click at [361, 327] on img "open lightbox" at bounding box center [284, 170] width 363 height 562
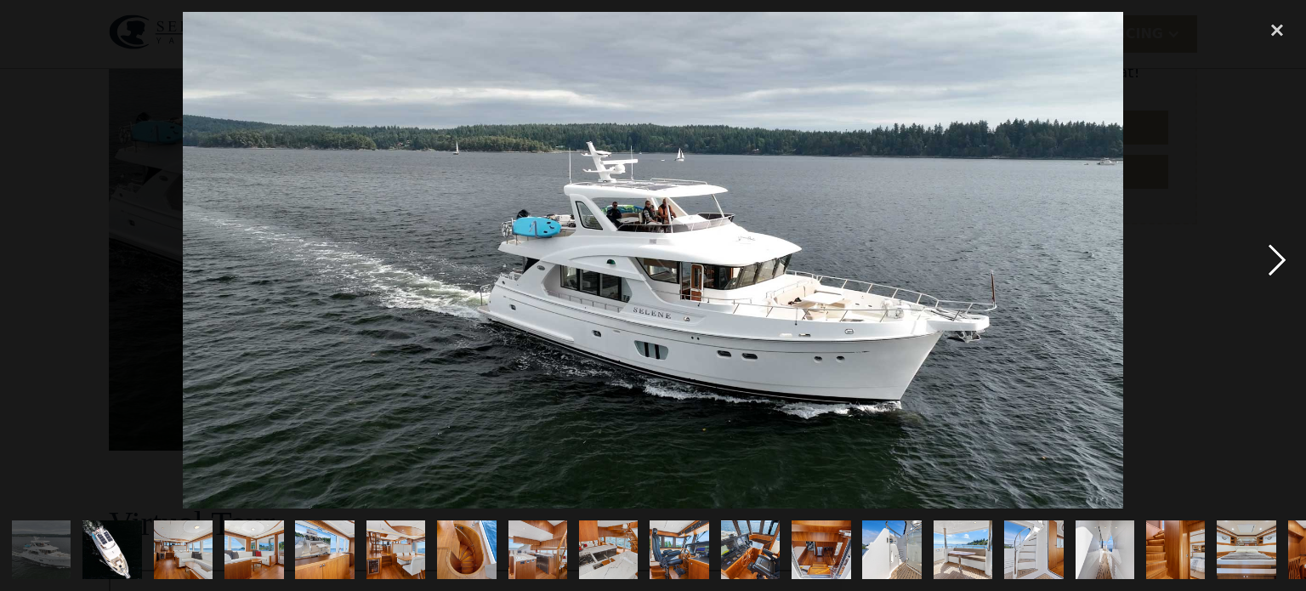
click at [1265, 254] on div "next image" at bounding box center [1277, 260] width 58 height 497
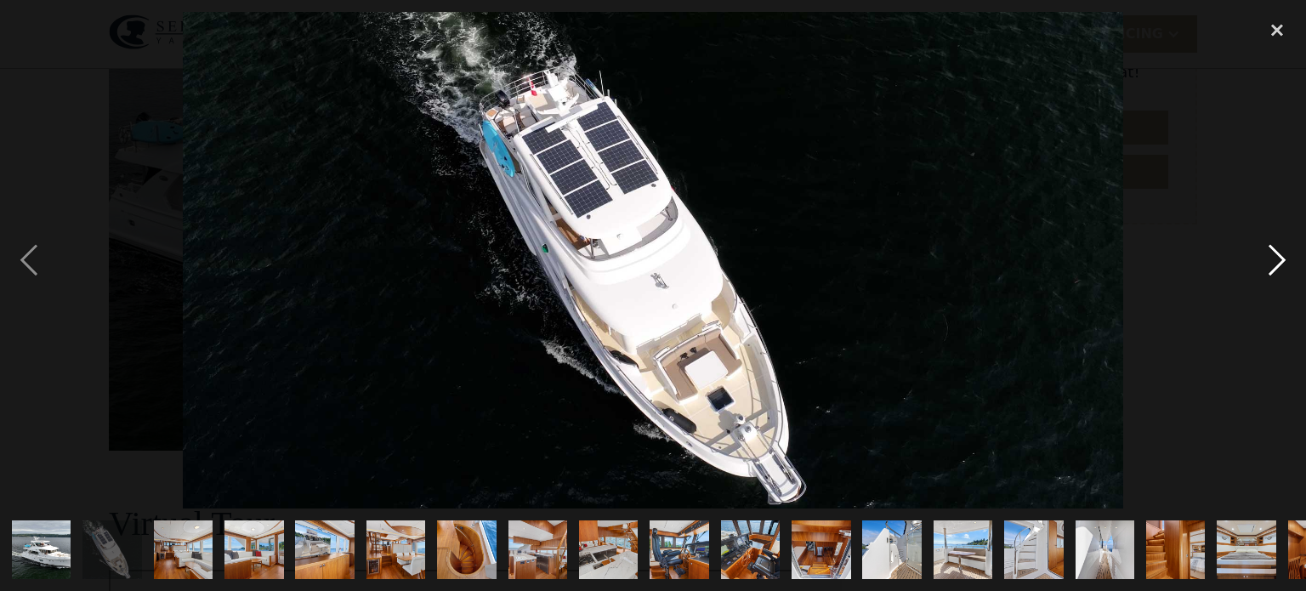
click at [1265, 254] on div "next image" at bounding box center [1277, 260] width 58 height 497
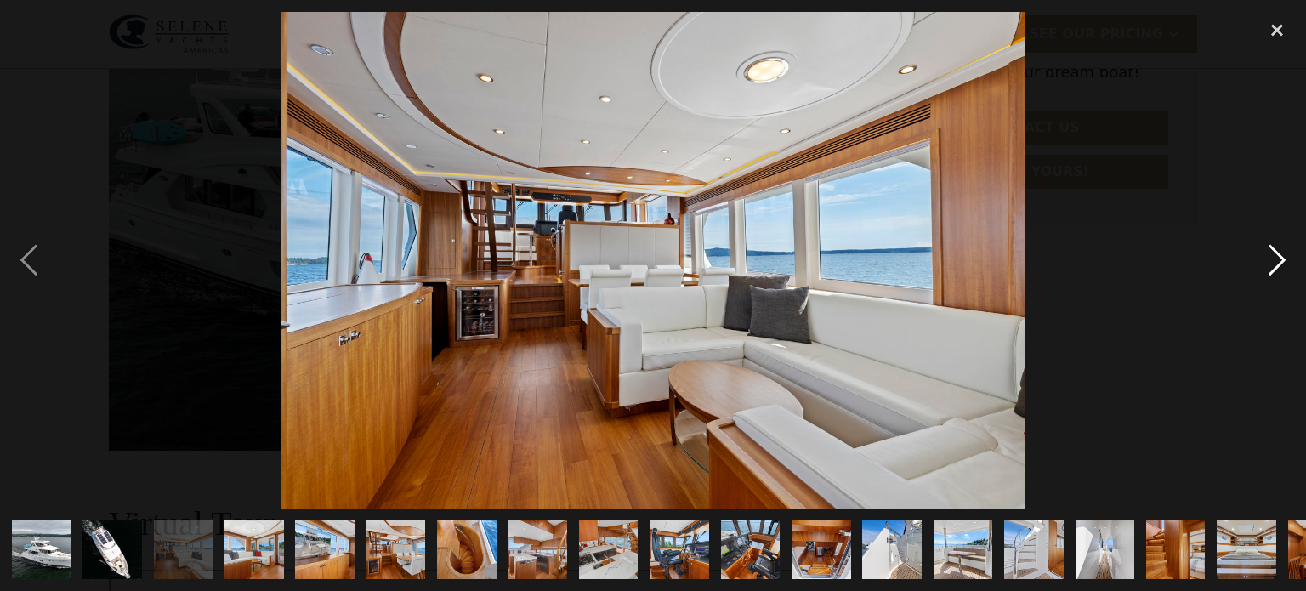
click at [1265, 254] on div "next image" at bounding box center [1277, 260] width 58 height 497
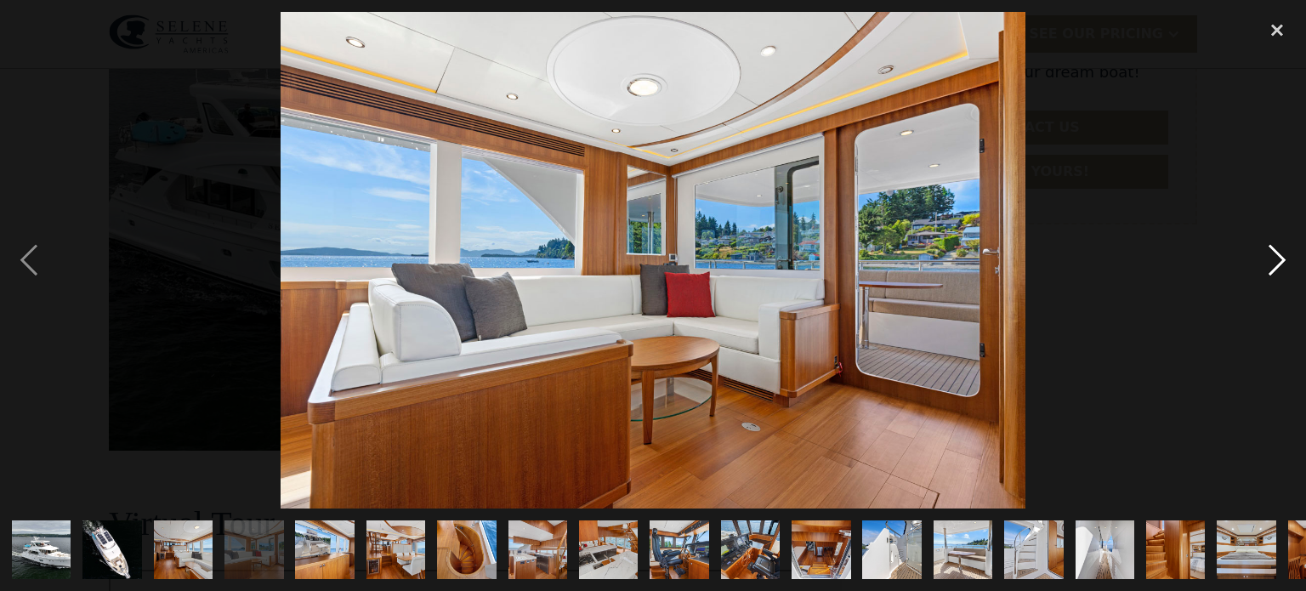
click at [1265, 254] on div "next image" at bounding box center [1277, 260] width 58 height 497
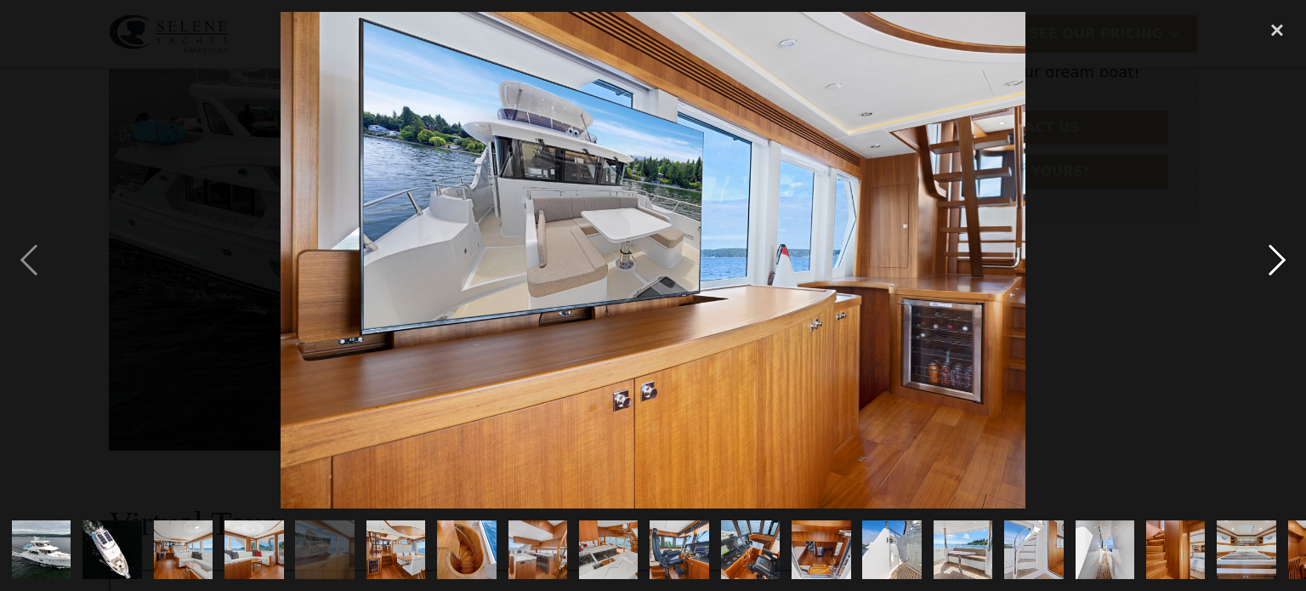
click at [1265, 254] on div "next image" at bounding box center [1277, 260] width 58 height 497
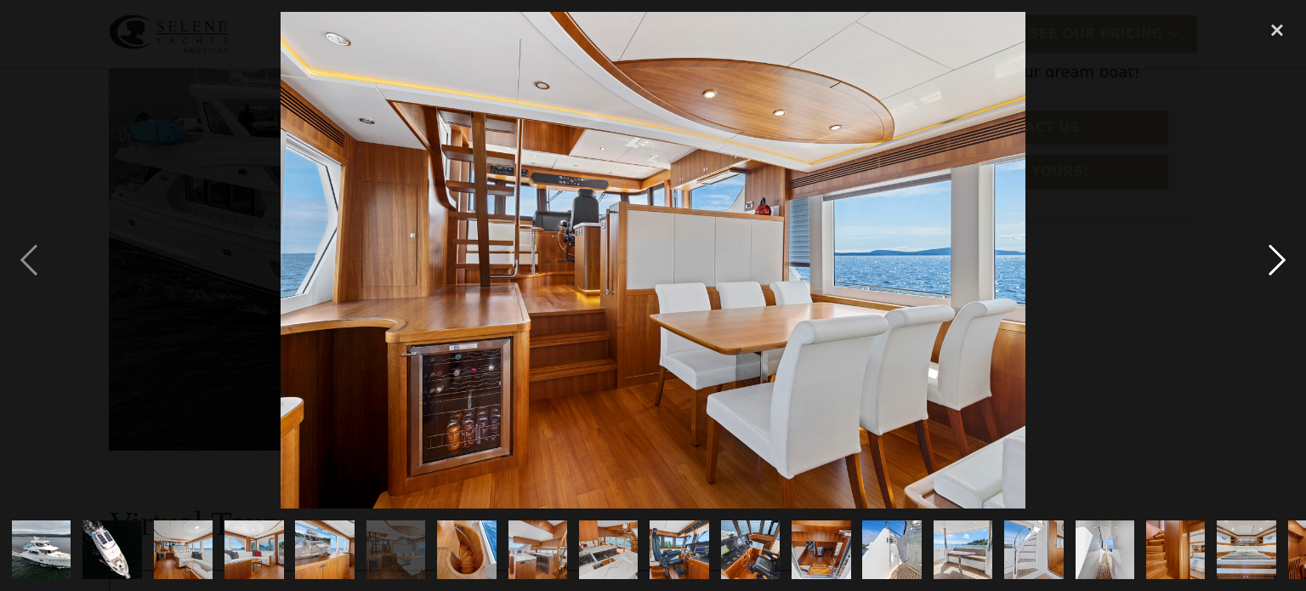
click at [1265, 254] on div "next image" at bounding box center [1277, 260] width 58 height 497
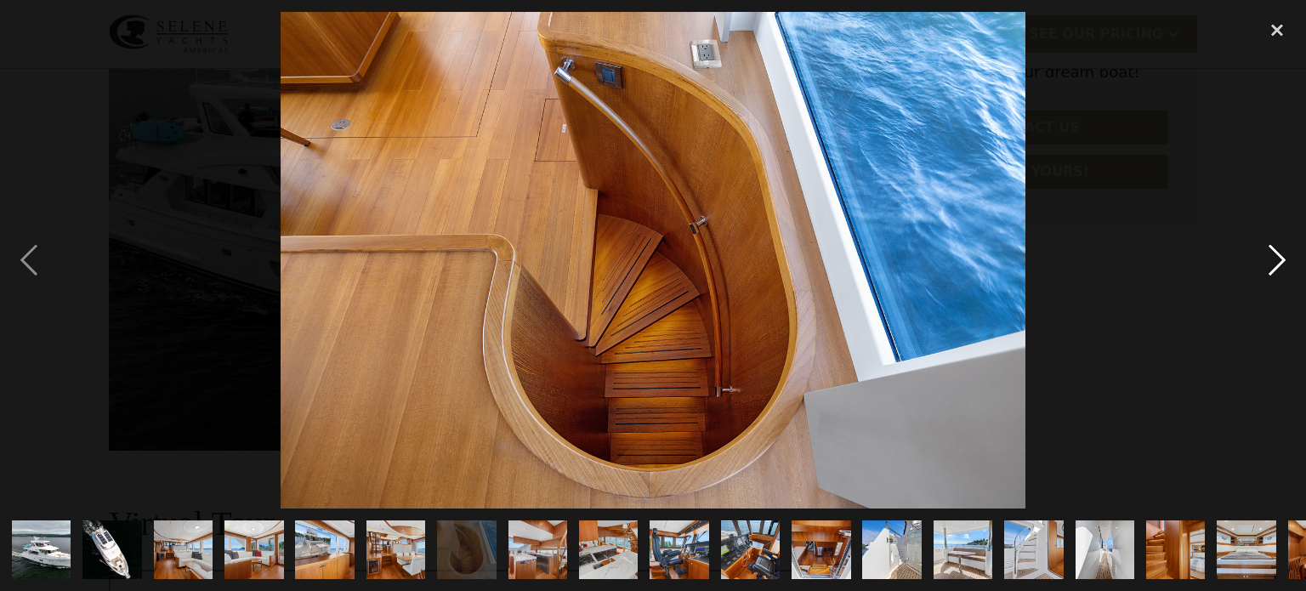
click at [1265, 254] on div "next image" at bounding box center [1277, 260] width 58 height 497
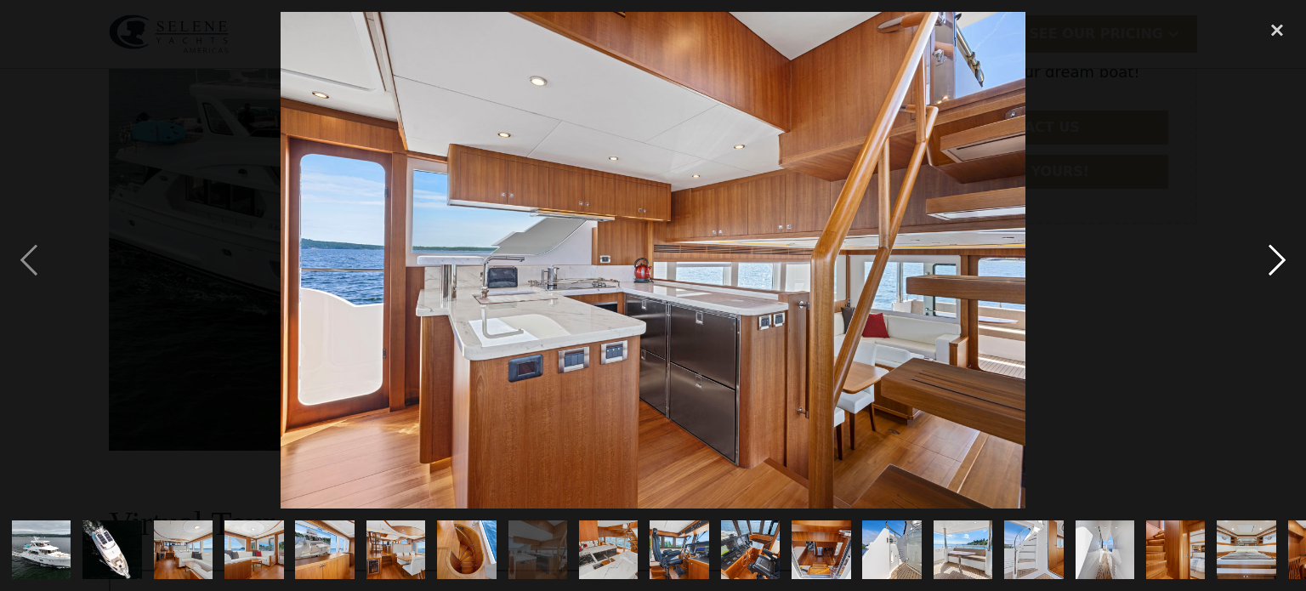
click at [1265, 254] on div "next image" at bounding box center [1277, 260] width 58 height 497
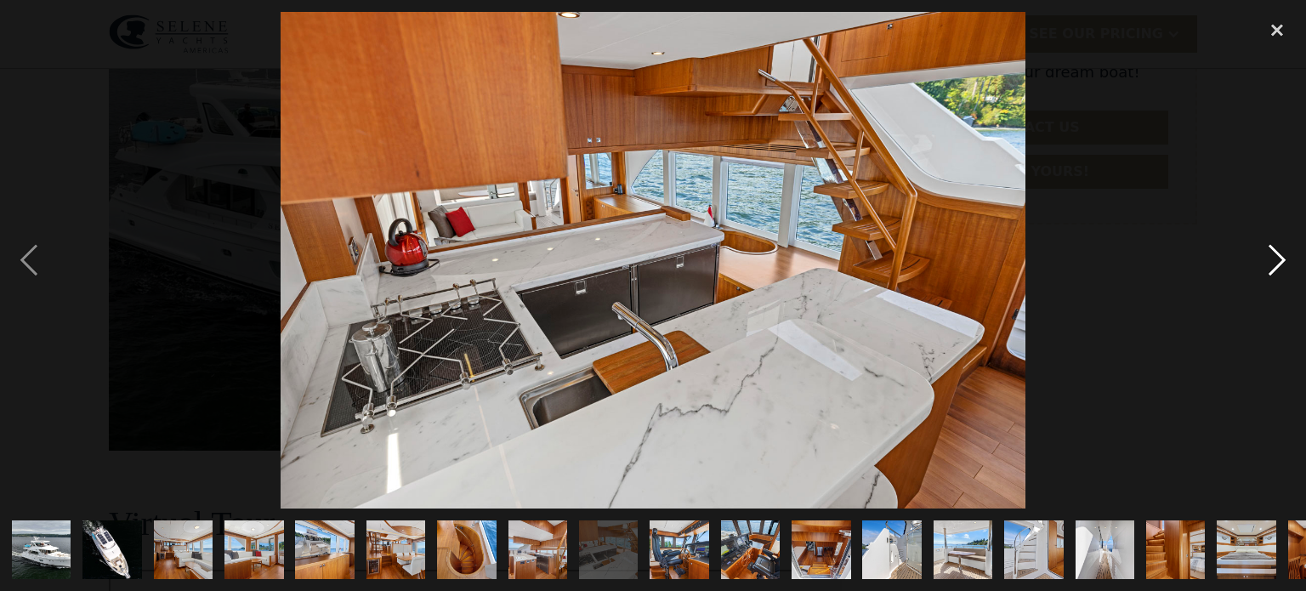
click at [1265, 254] on div "next image" at bounding box center [1277, 260] width 58 height 497
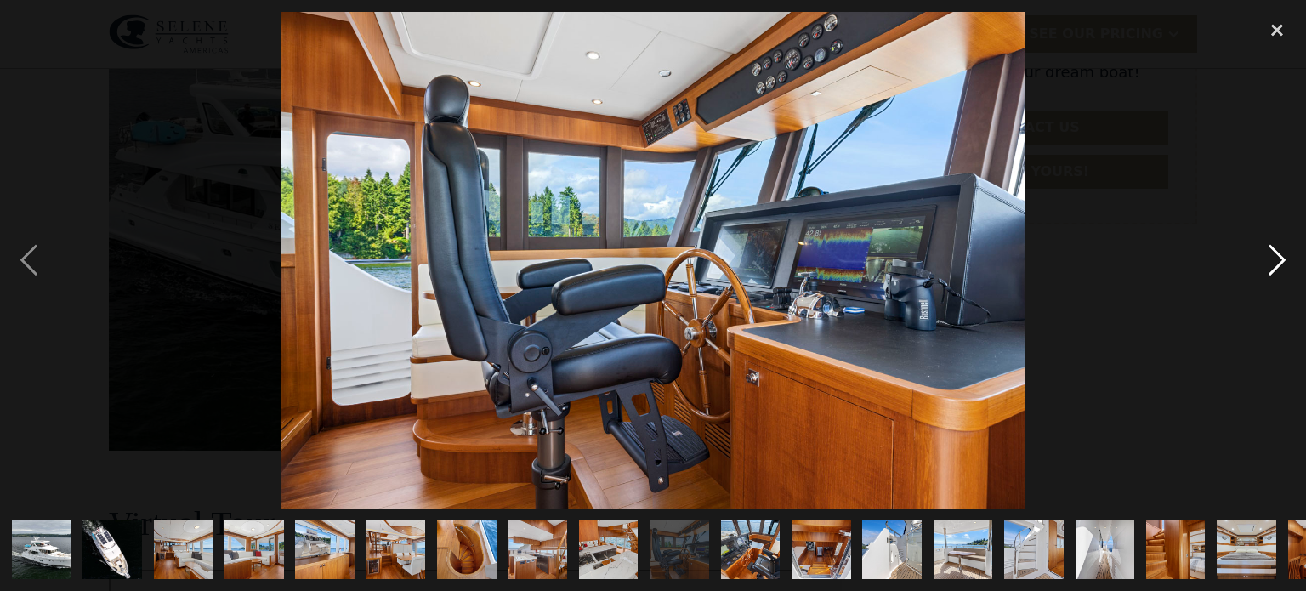
click at [1265, 254] on div "next image" at bounding box center [1277, 260] width 58 height 497
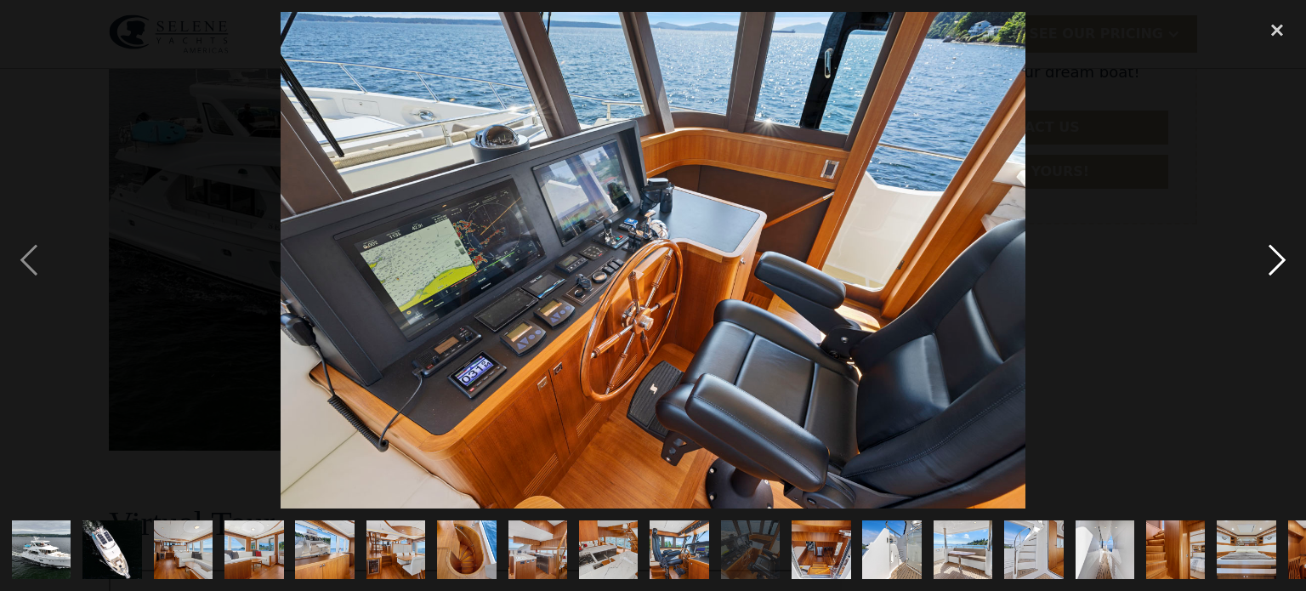
click at [1265, 254] on div "next image" at bounding box center [1277, 260] width 58 height 497
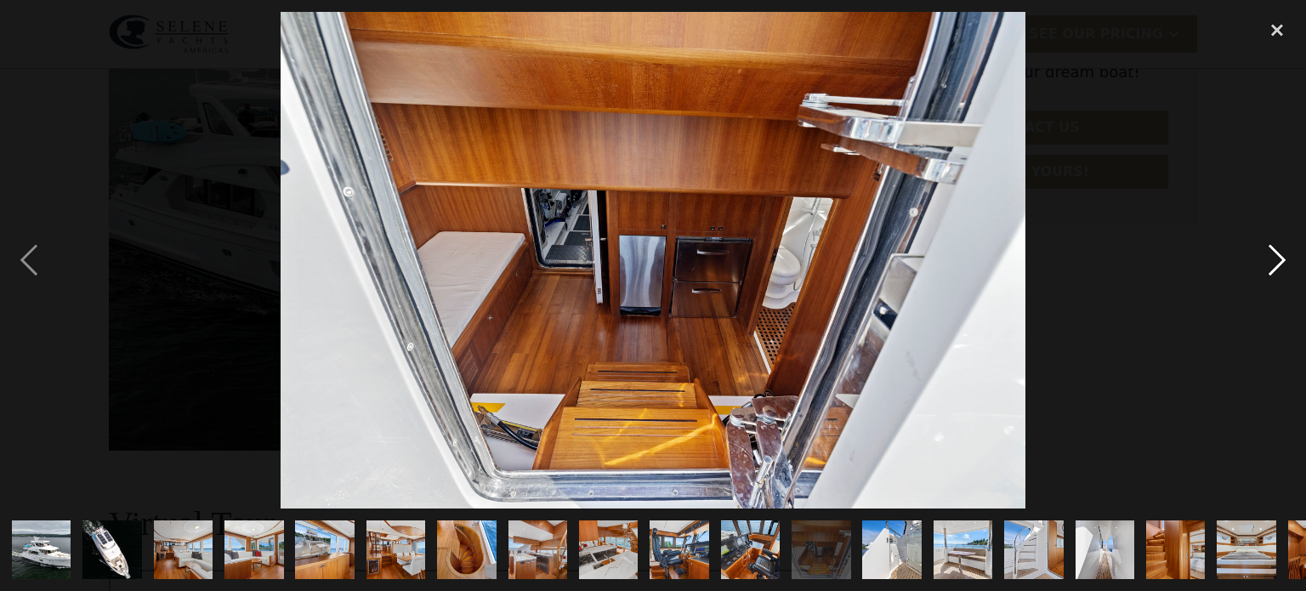
click at [1265, 254] on div "next image" at bounding box center [1277, 260] width 58 height 497
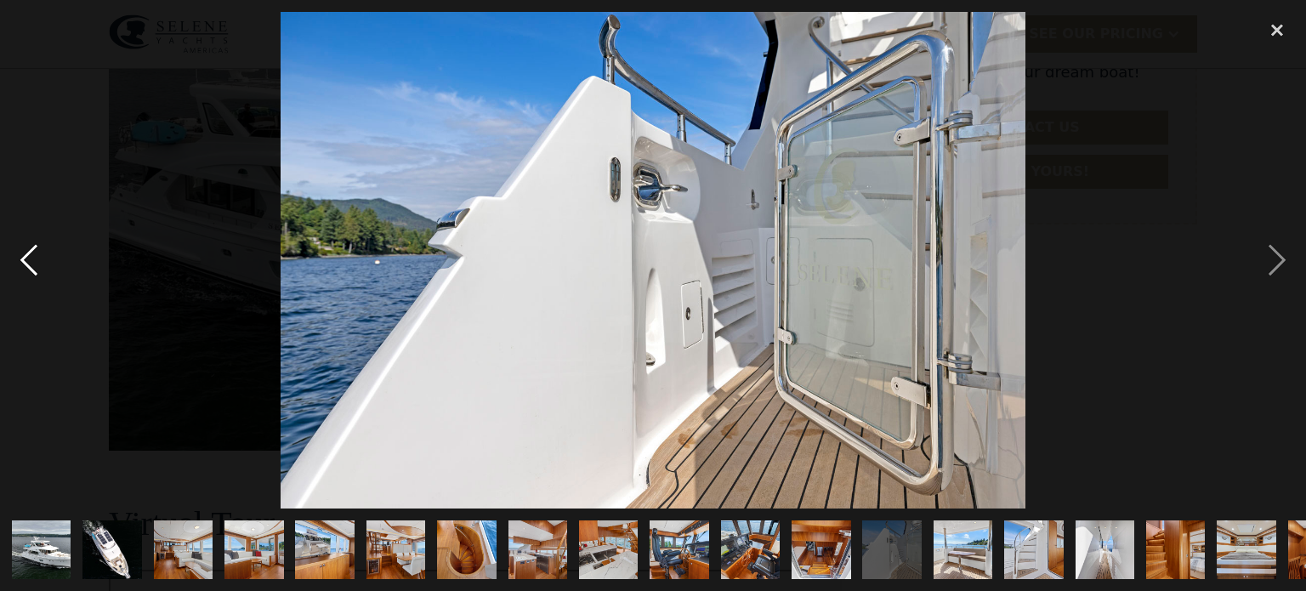
click at [30, 264] on div "previous image" at bounding box center [29, 260] width 58 height 497
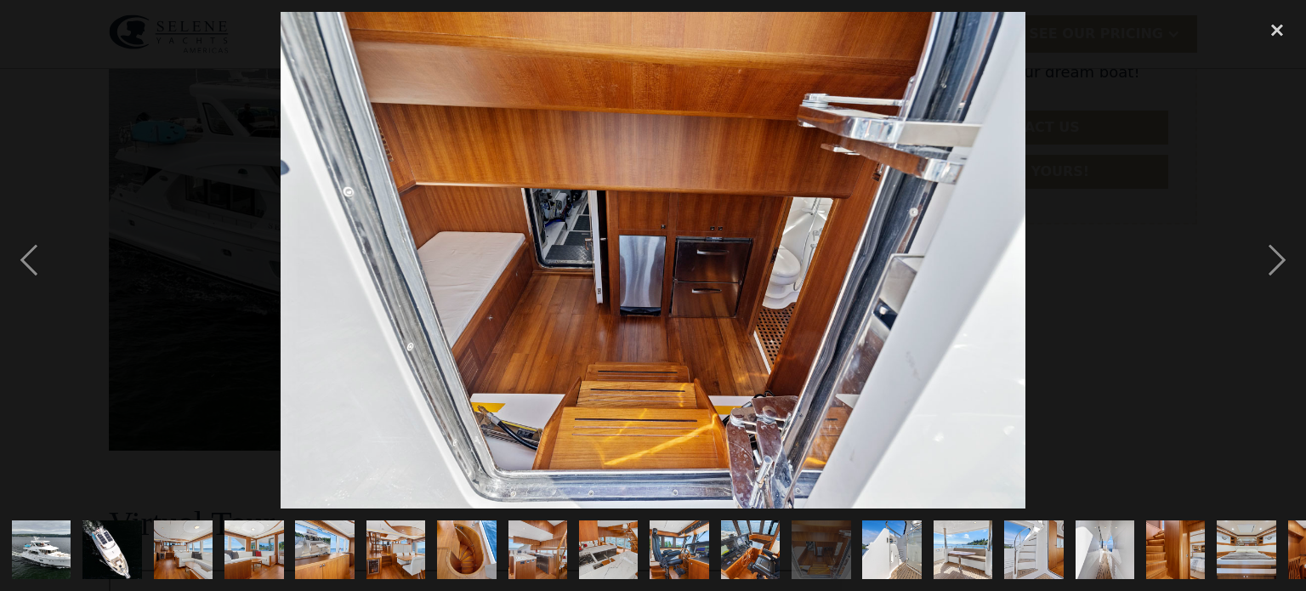
click at [1241, 264] on div at bounding box center [653, 260] width 1306 height 497
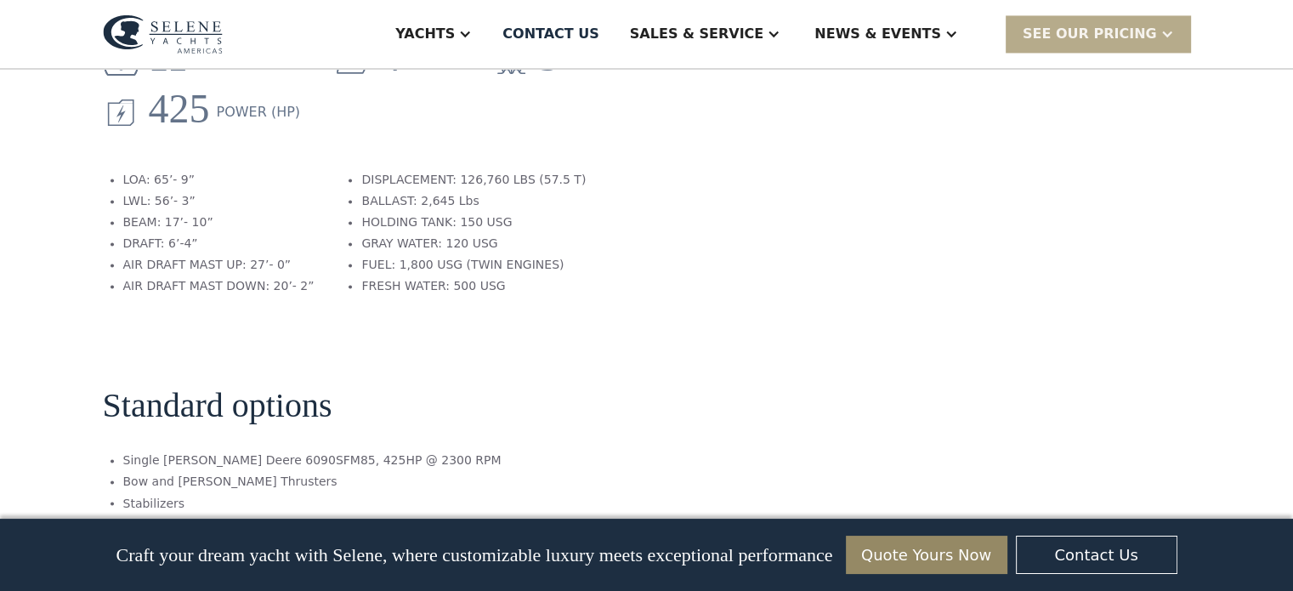
scroll to position [2779, 0]
